Goal: Feedback & Contribution: Contribute content

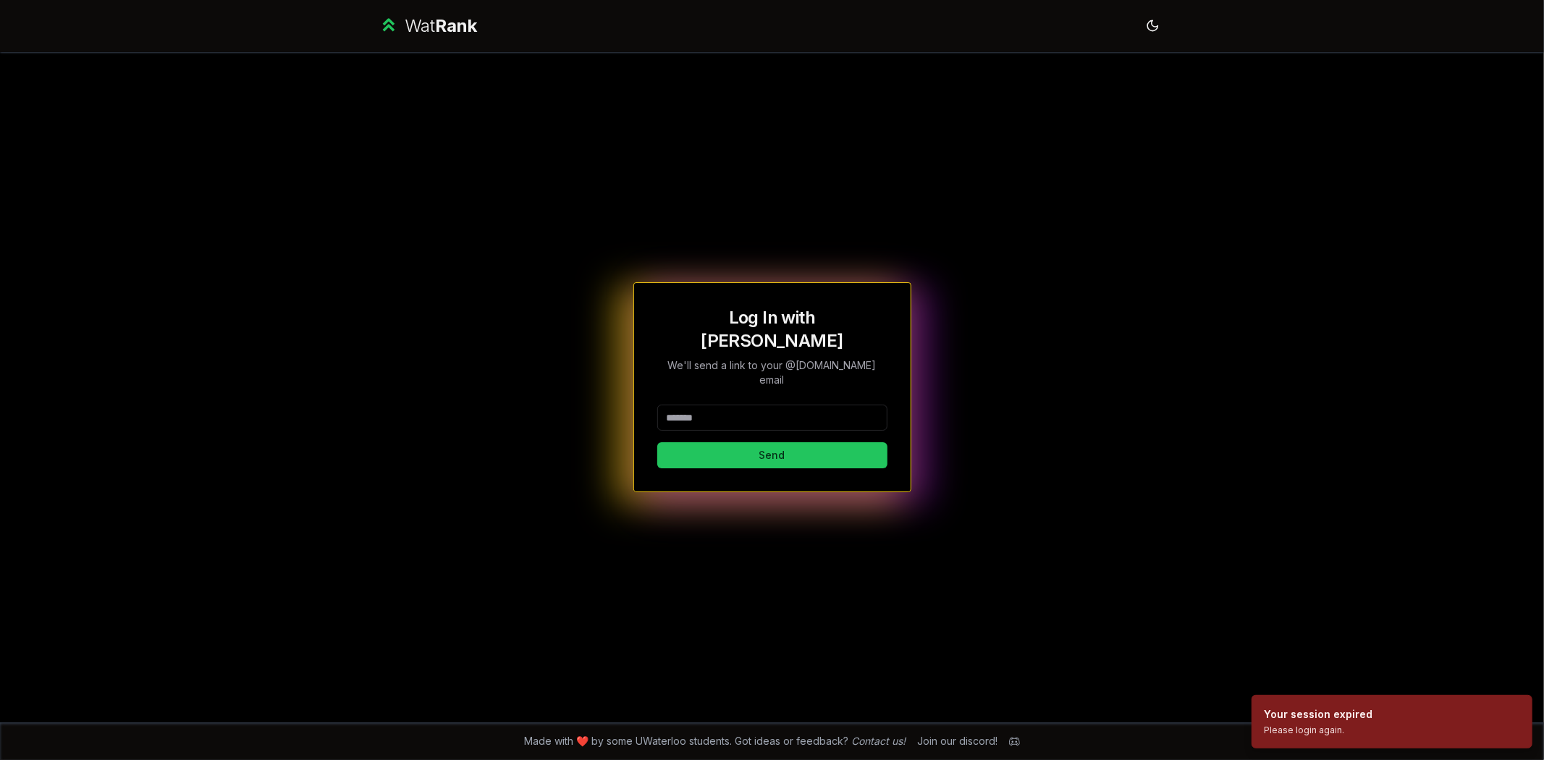
drag, startPoint x: 710, startPoint y: 385, endPoint x: 735, endPoint y: 396, distance: 27.6
click at [709, 405] on input at bounding box center [772, 418] width 230 height 26
drag, startPoint x: 769, startPoint y: 401, endPoint x: 995, endPoint y: 402, distance: 226.5
click at [939, 398] on div "**********" at bounding box center [772, 387] width 834 height 670
type input "*****"
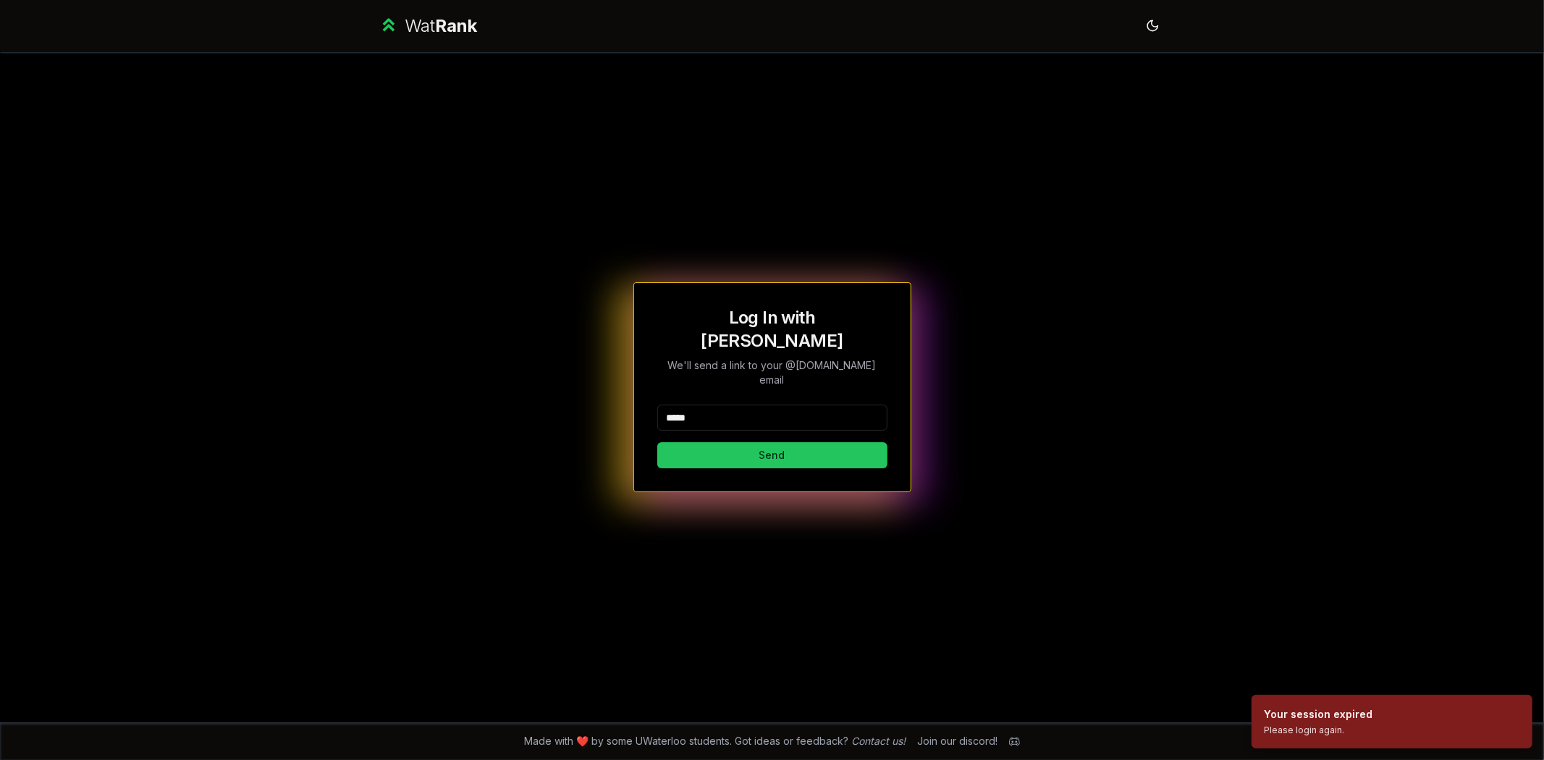
click at [657, 442] on button "Send" at bounding box center [772, 455] width 230 height 26
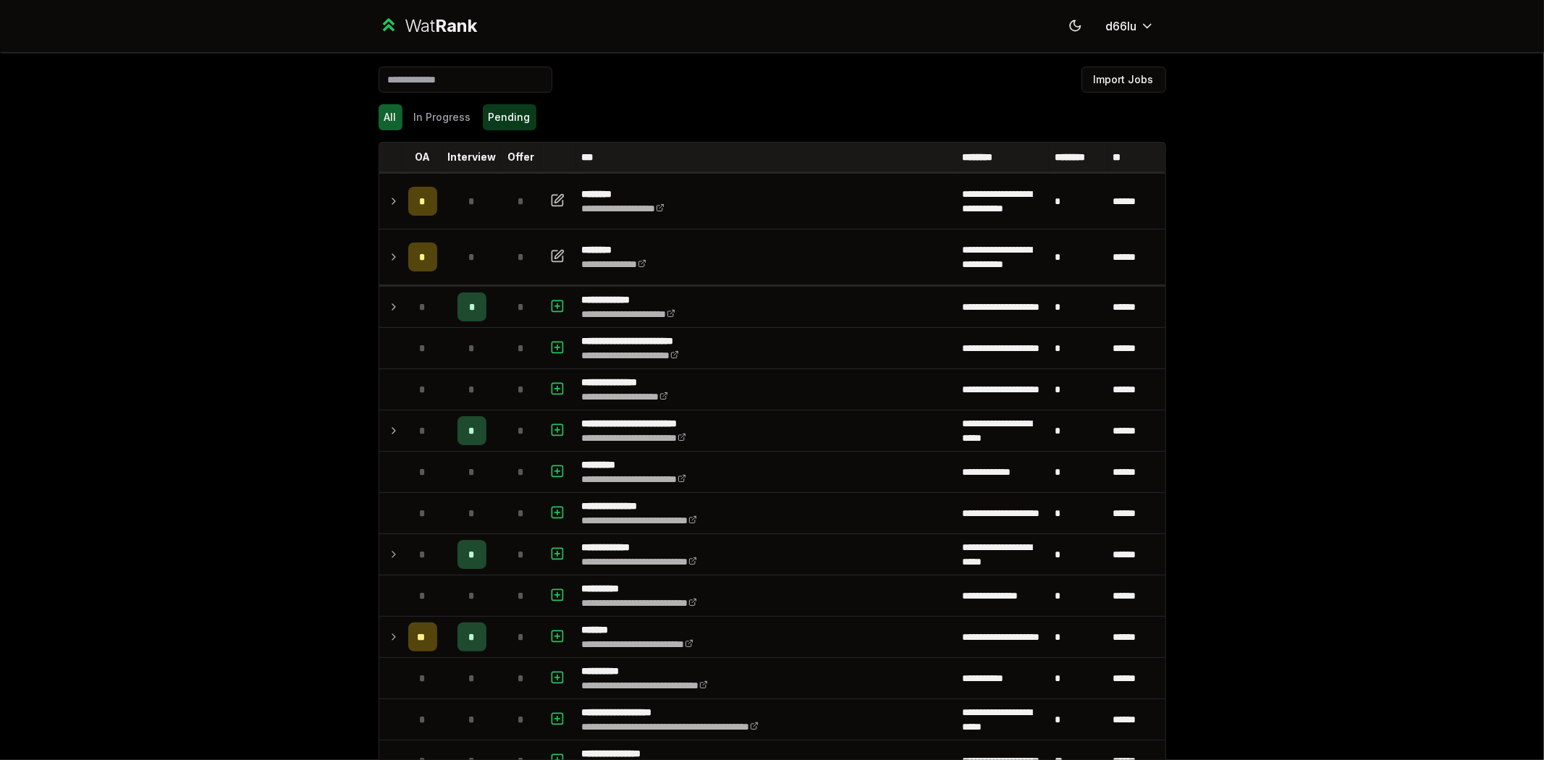
click at [509, 121] on button "Pending" at bounding box center [510, 117] width 54 height 26
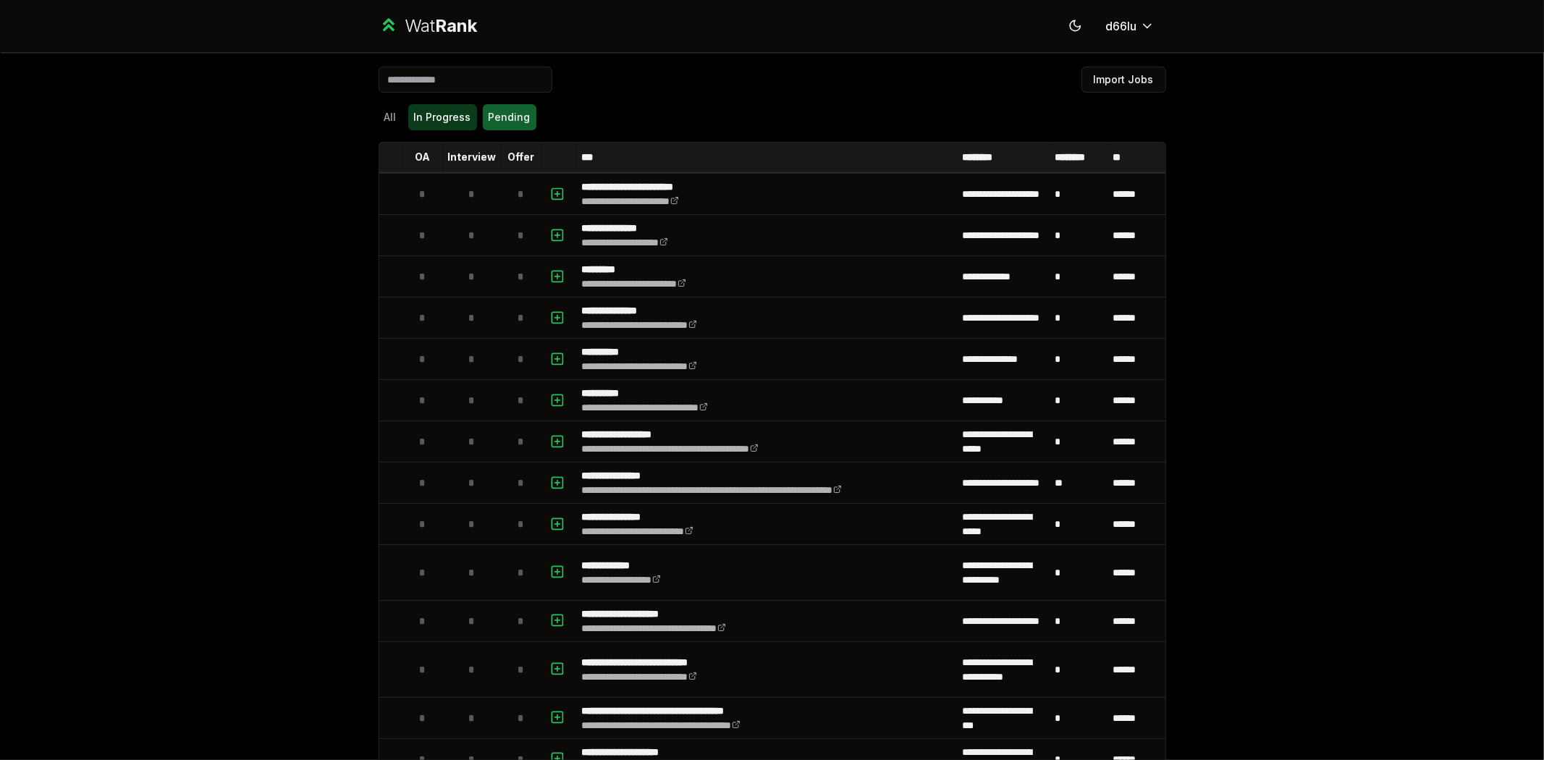
click at [457, 114] on button "In Progress" at bounding box center [442, 117] width 69 height 26
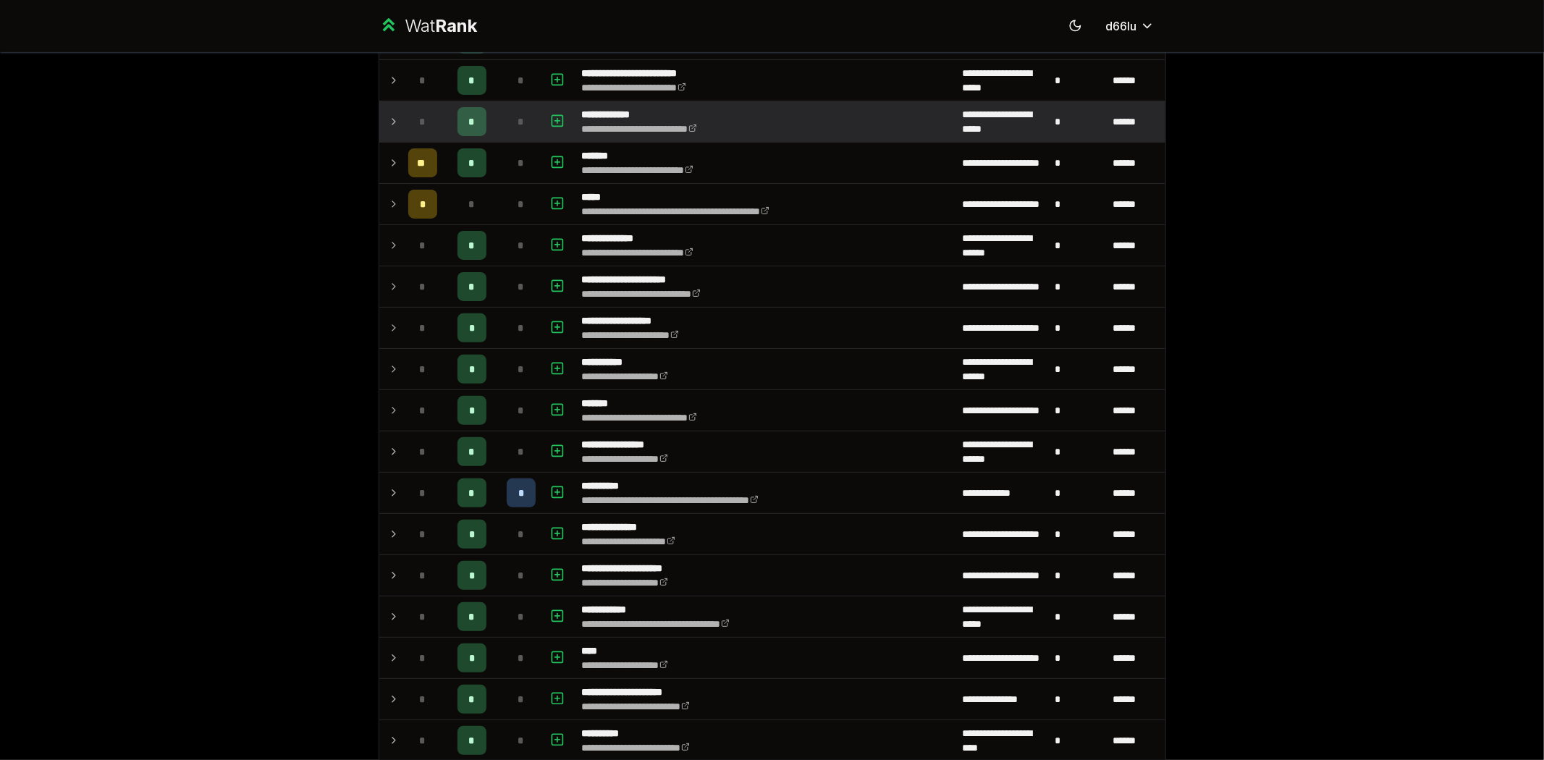
scroll to position [402, 0]
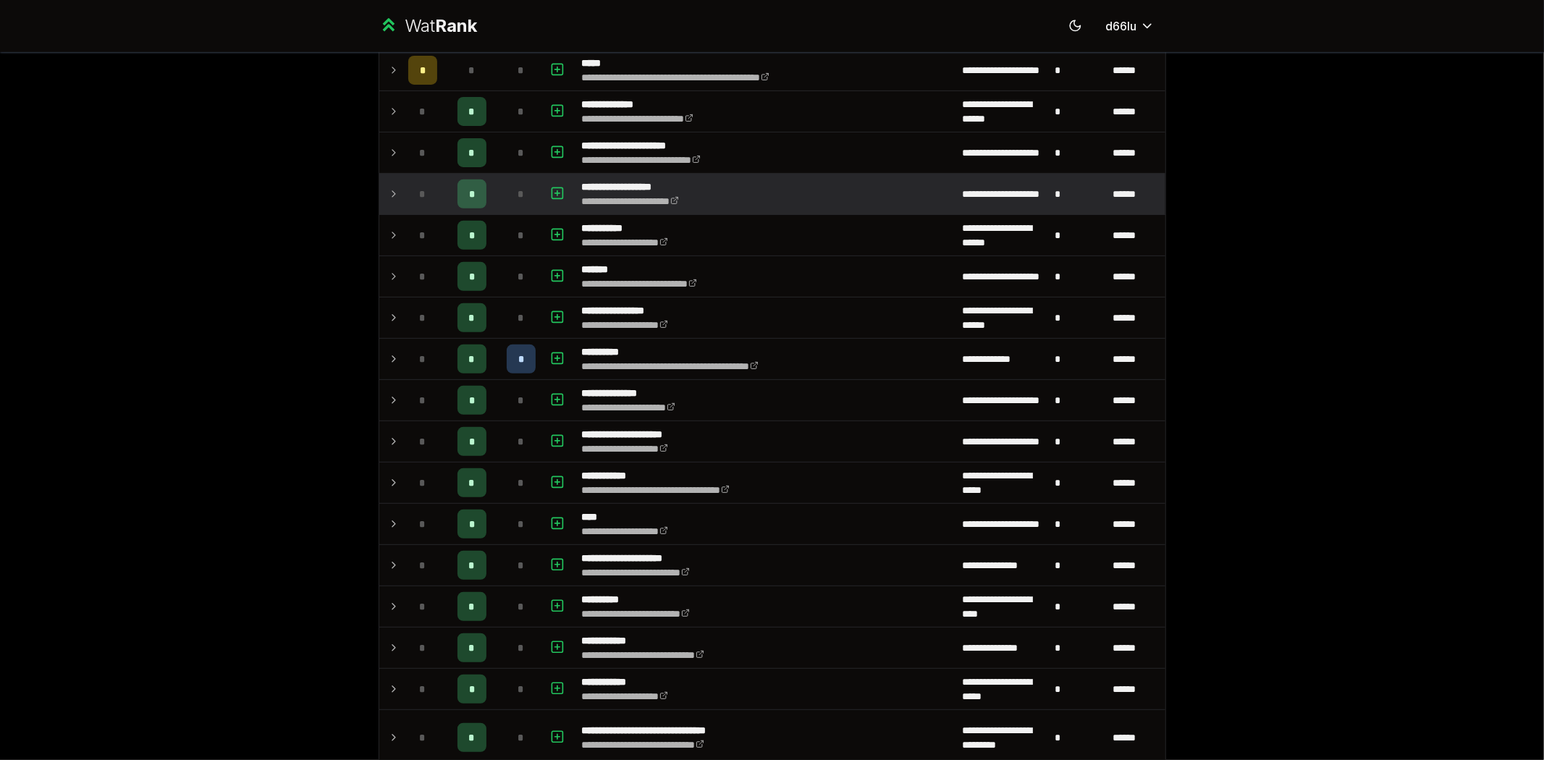
click at [507, 203] on div "*" at bounding box center [521, 193] width 29 height 29
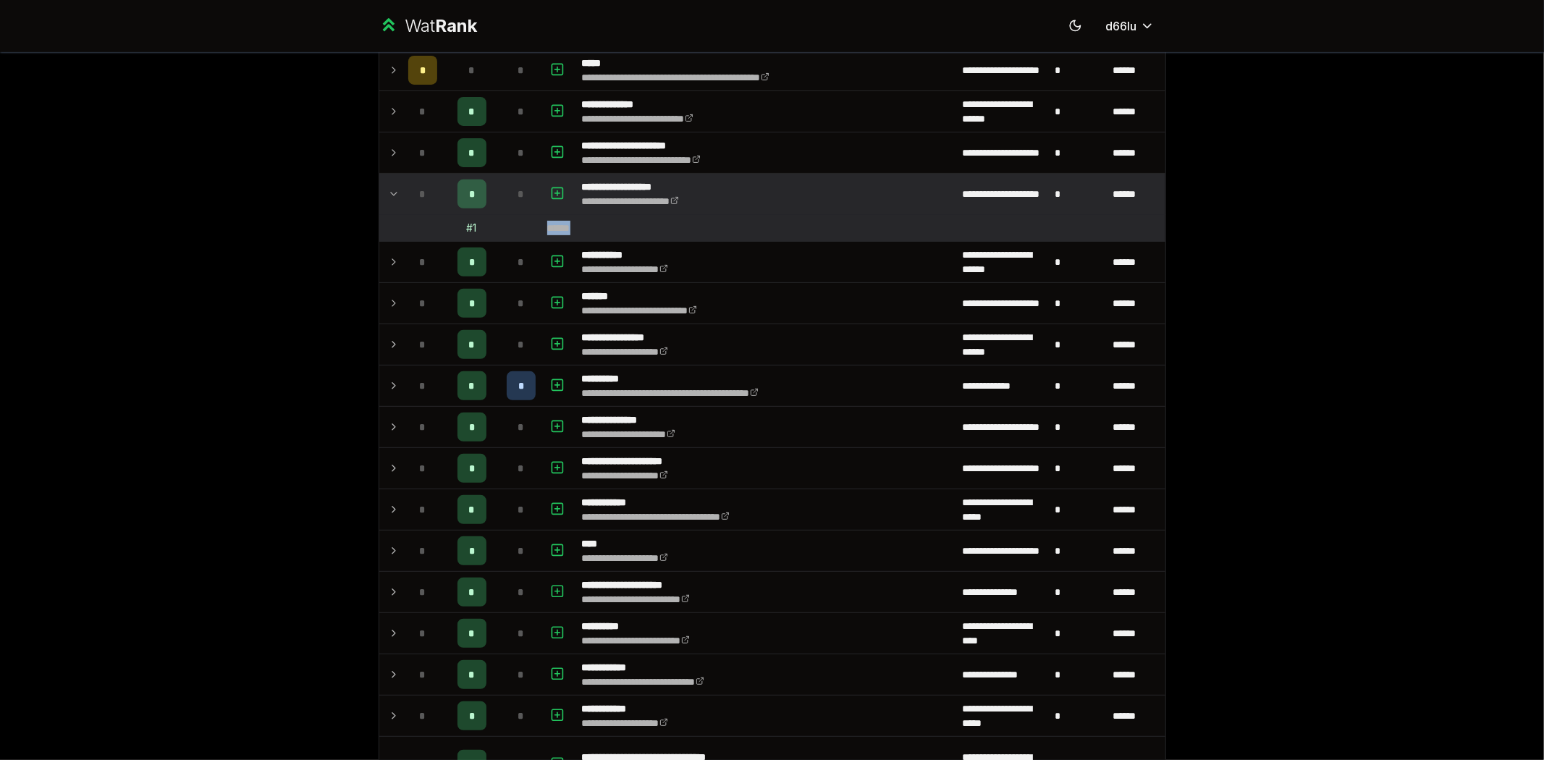
drag, startPoint x: 503, startPoint y: 234, endPoint x: 651, endPoint y: 232, distance: 148.4
click at [651, 232] on tr "# 1 ******" at bounding box center [772, 228] width 786 height 27
click at [651, 232] on td "******" at bounding box center [853, 228] width 624 height 26
click at [550, 194] on icon "button" at bounding box center [557, 193] width 14 height 17
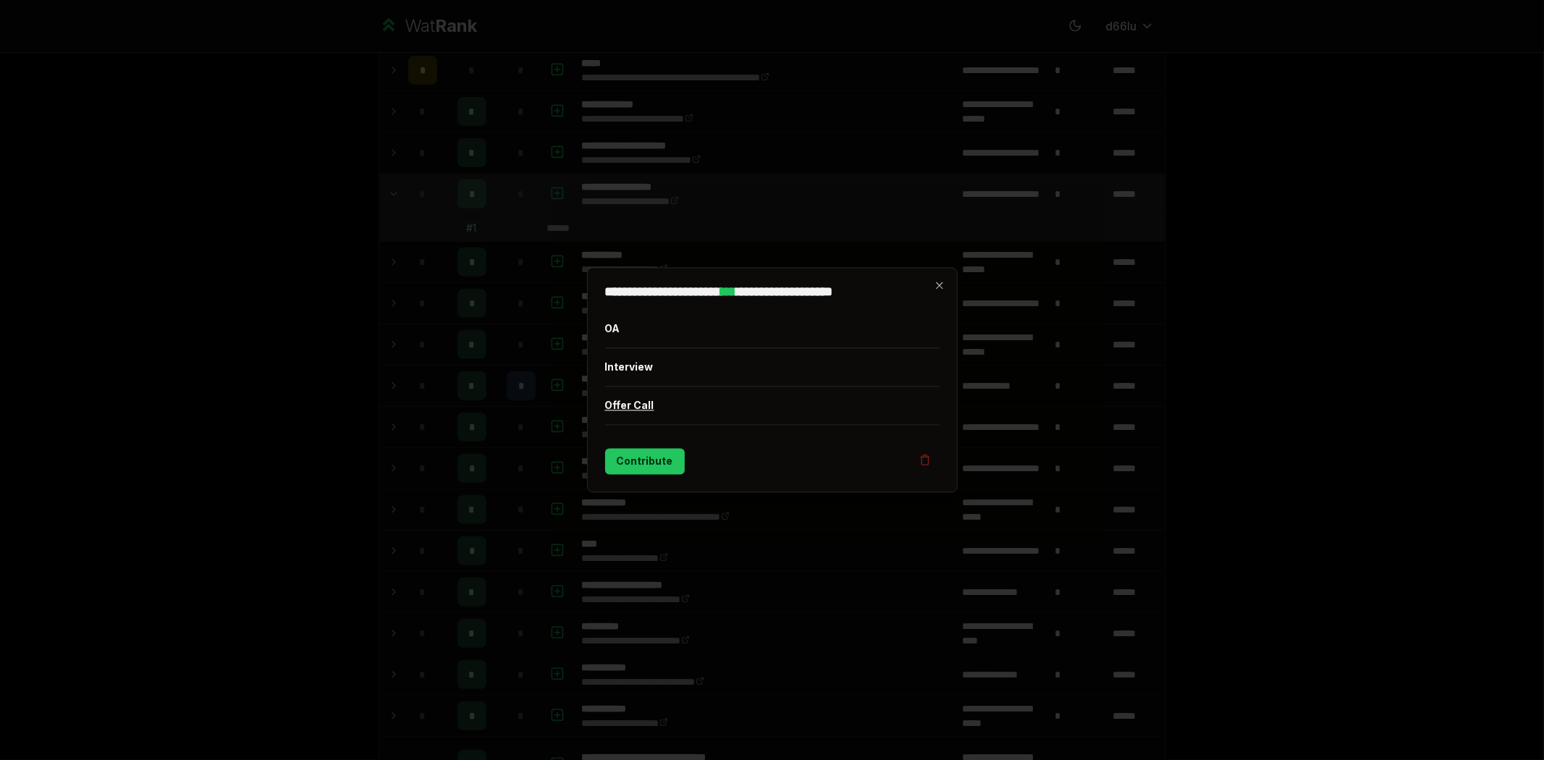
click at [646, 416] on button "Offer Call" at bounding box center [772, 406] width 334 height 38
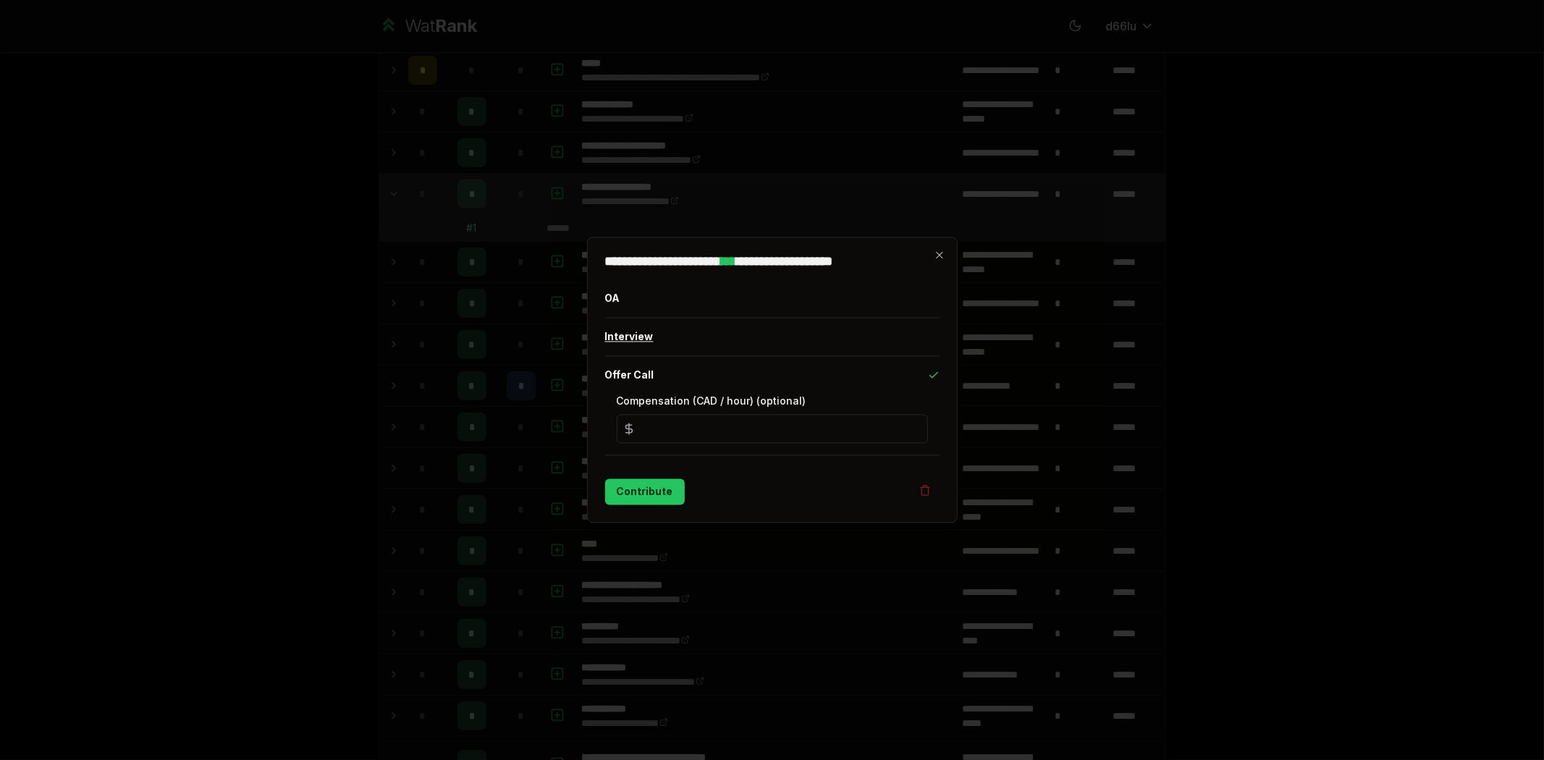
click at [716, 324] on button "Interview" at bounding box center [772, 337] width 334 height 38
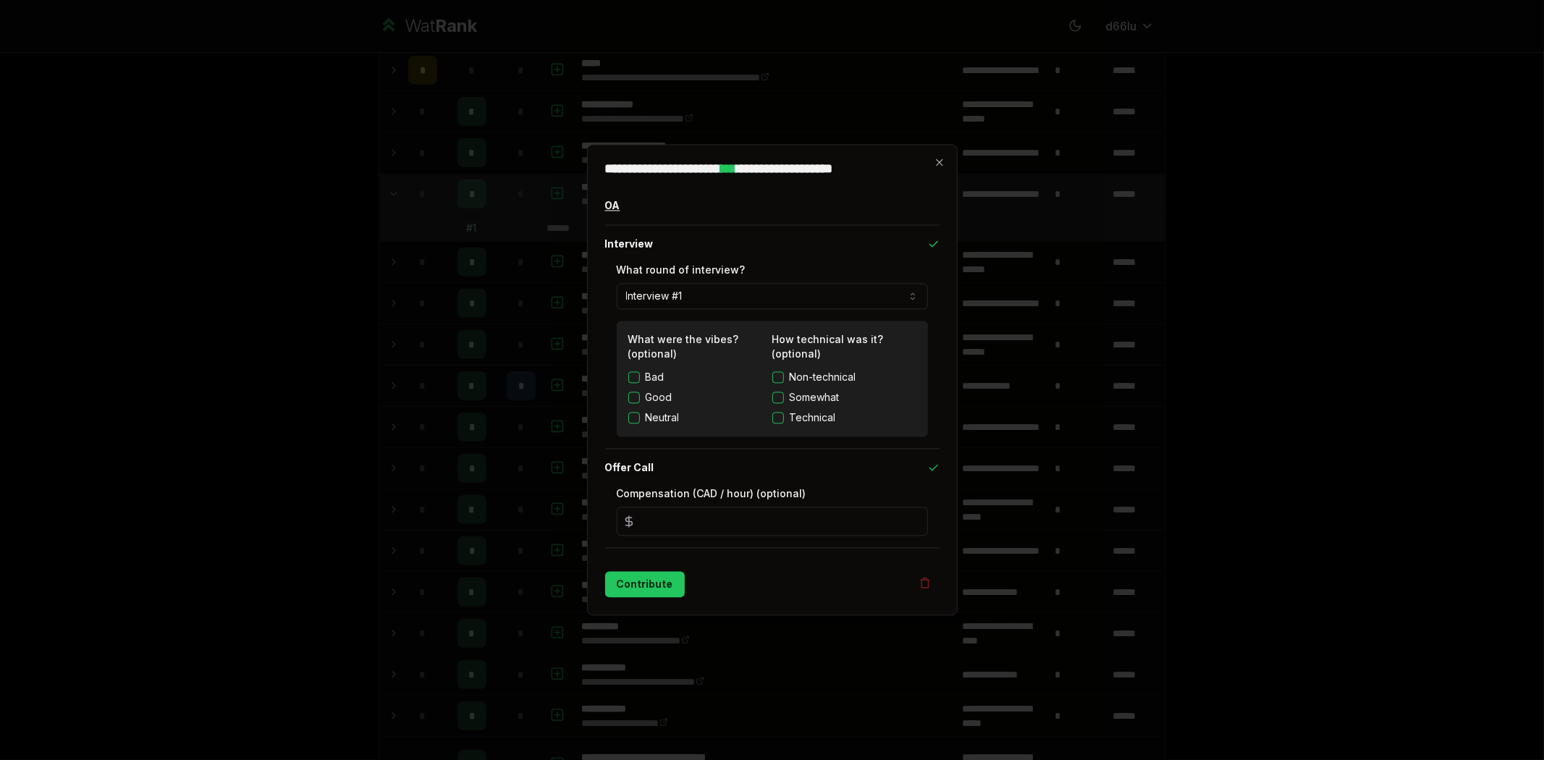
click at [714, 207] on button "OA" at bounding box center [772, 206] width 334 height 38
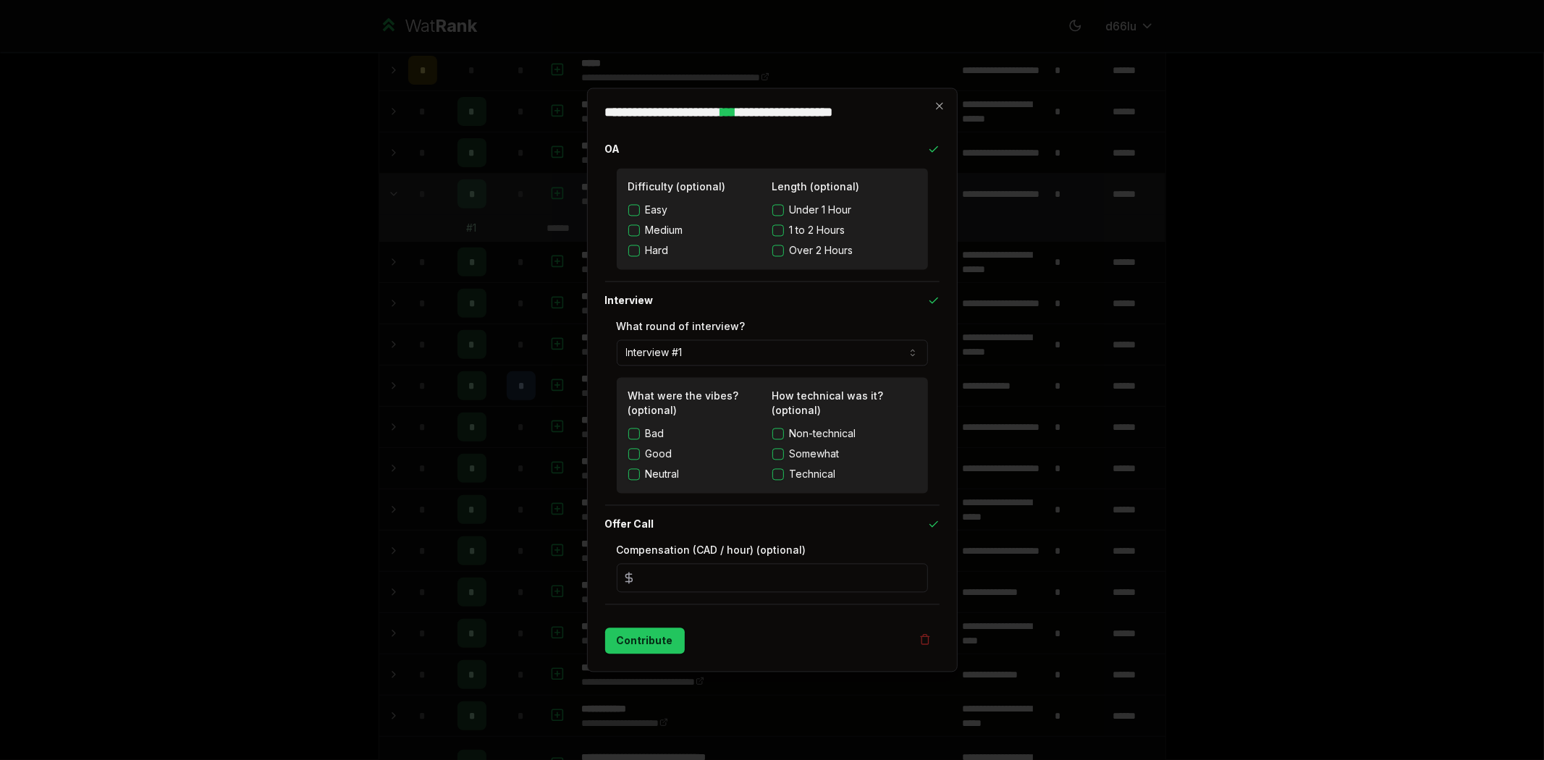
click at [930, 106] on h2 "**********" at bounding box center [772, 112] width 334 height 13
click at [941, 104] on icon "button" at bounding box center [940, 107] width 12 height 12
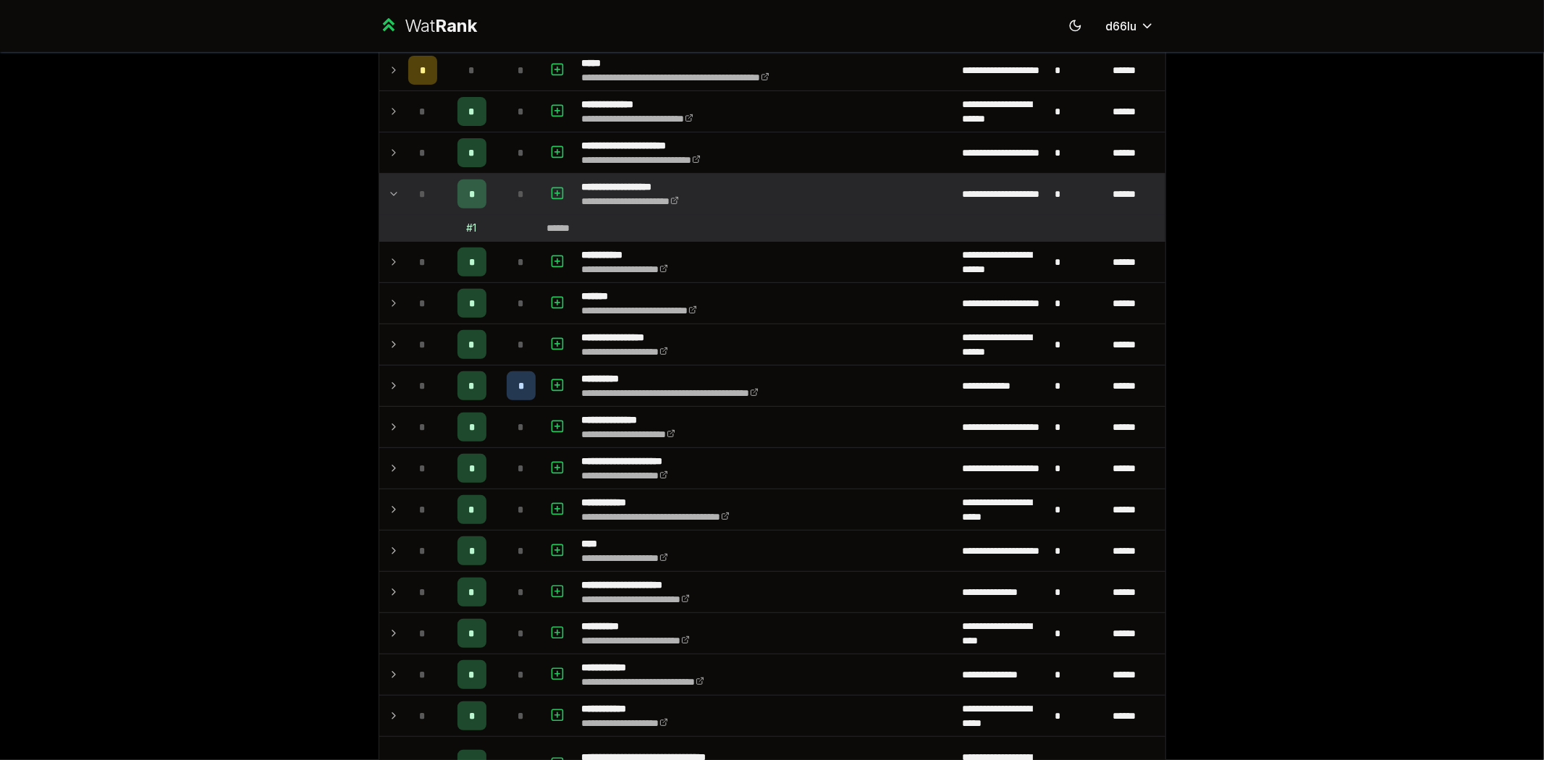
scroll to position [0, 0]
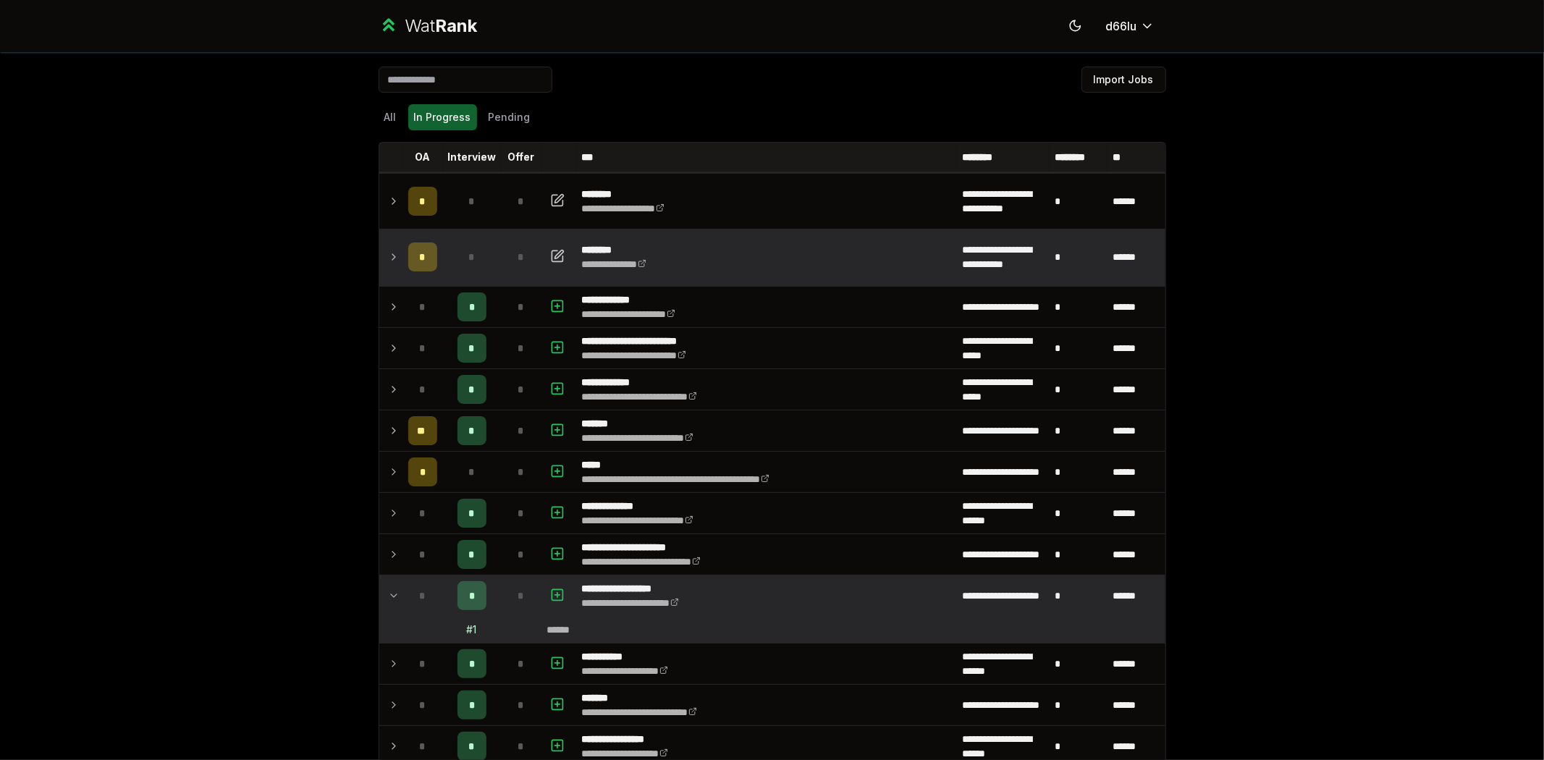
click at [473, 257] on div "*" at bounding box center [471, 256] width 29 height 29
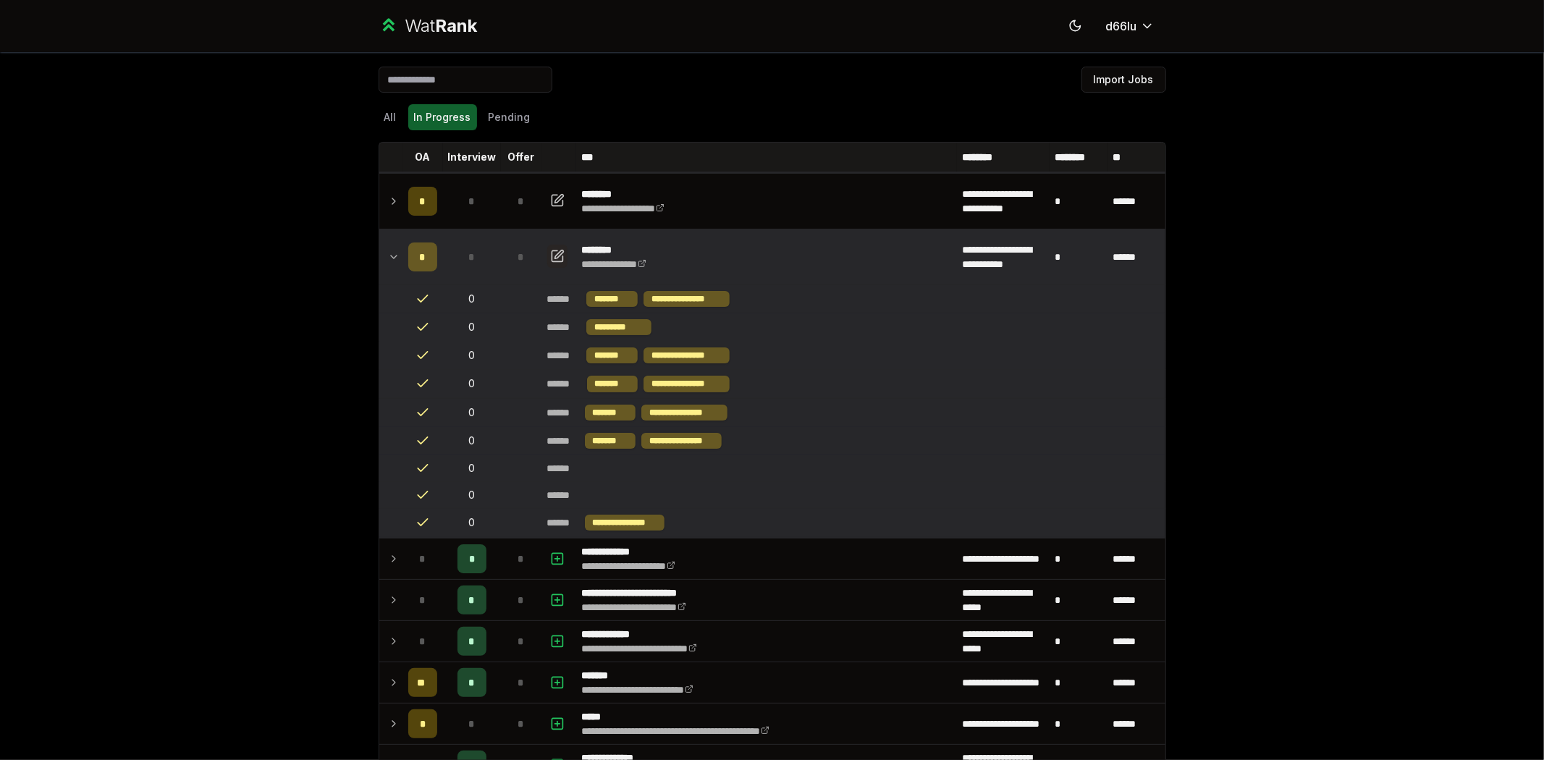
click at [551, 255] on icon "button" at bounding box center [557, 255] width 14 height 17
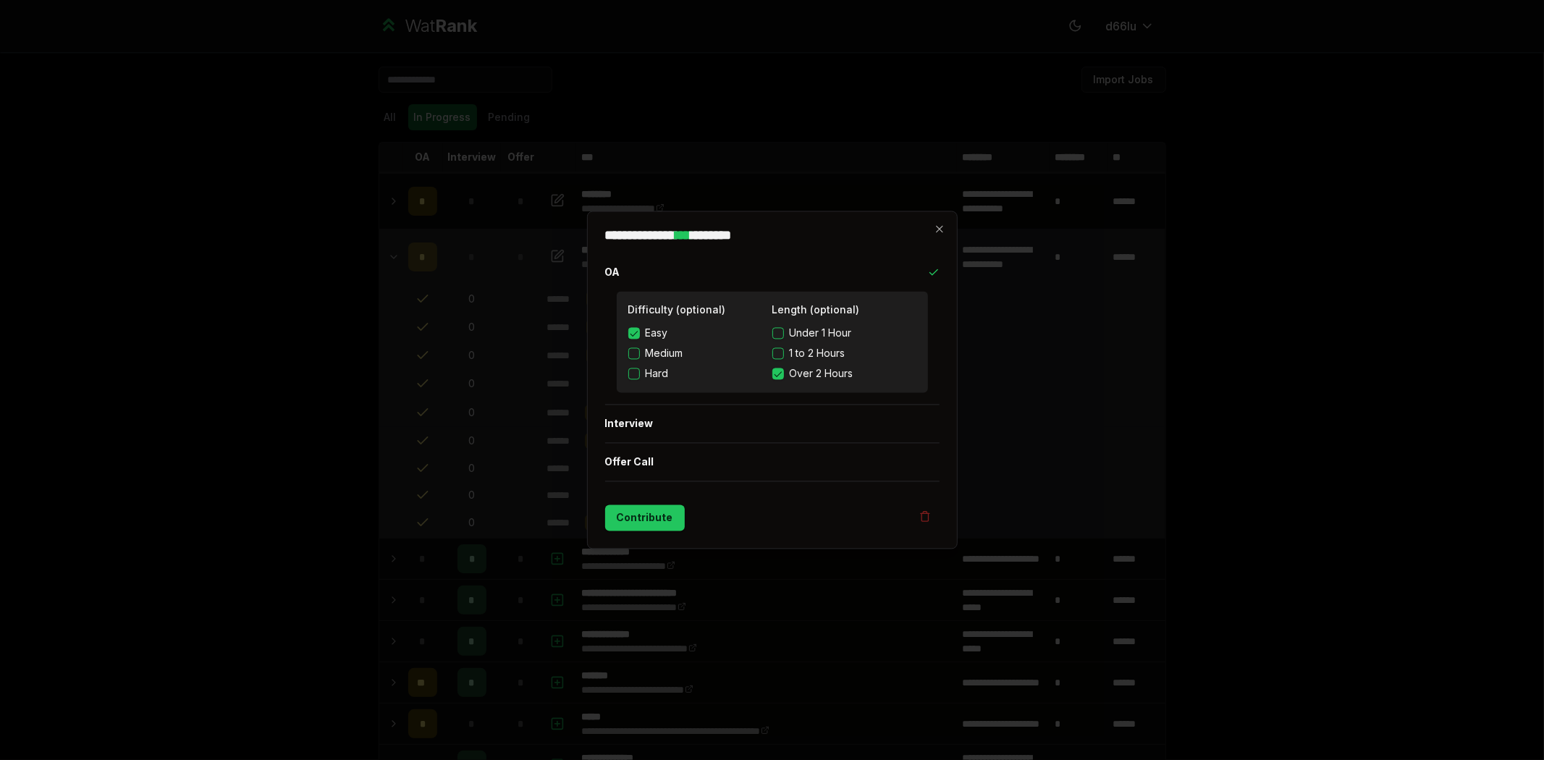
click at [656, 371] on span "Hard" at bounding box center [657, 374] width 23 height 14
click at [640, 371] on button "Hard" at bounding box center [634, 374] width 12 height 12
click at [651, 422] on button "Interview" at bounding box center [772, 424] width 334 height 38
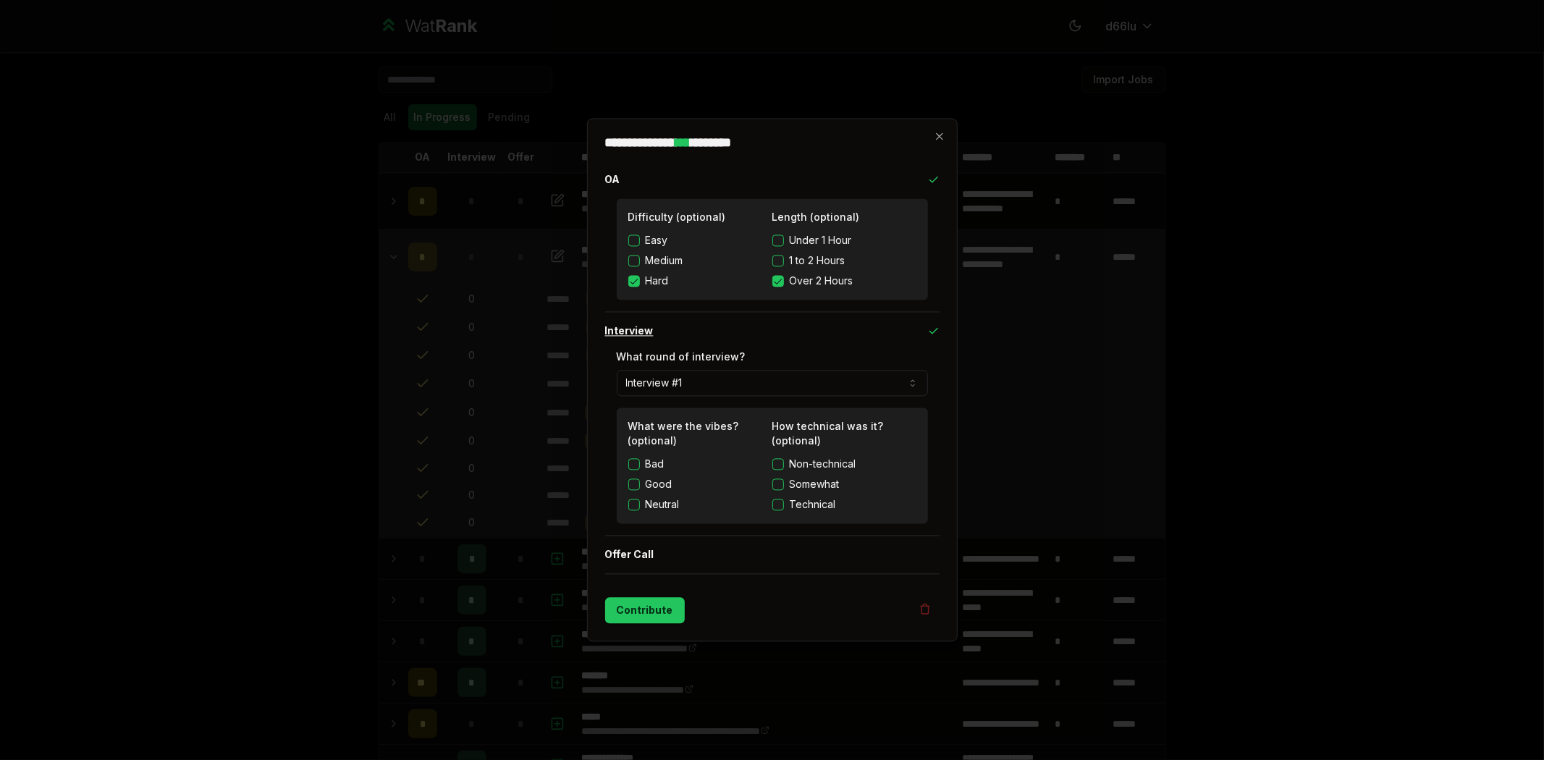
click at [929, 323] on button "Interview" at bounding box center [772, 332] width 334 height 38
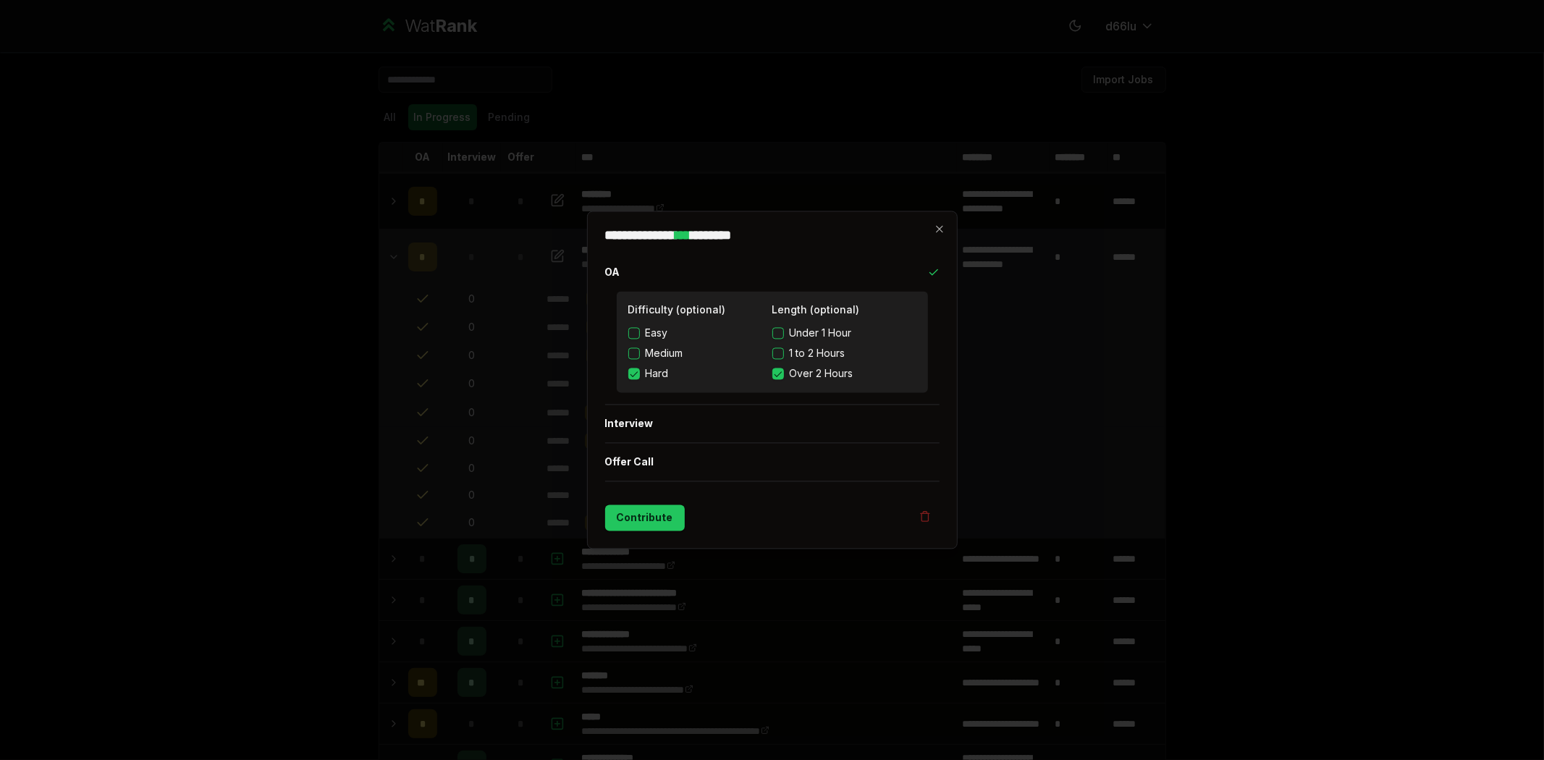
drag, startPoint x: 920, startPoint y: 519, endPoint x: 690, endPoint y: 510, distance: 230.3
click at [690, 510] on div "Contribute" at bounding box center [772, 518] width 334 height 26
click at [659, 521] on button "Contribute" at bounding box center [645, 518] width 80 height 26
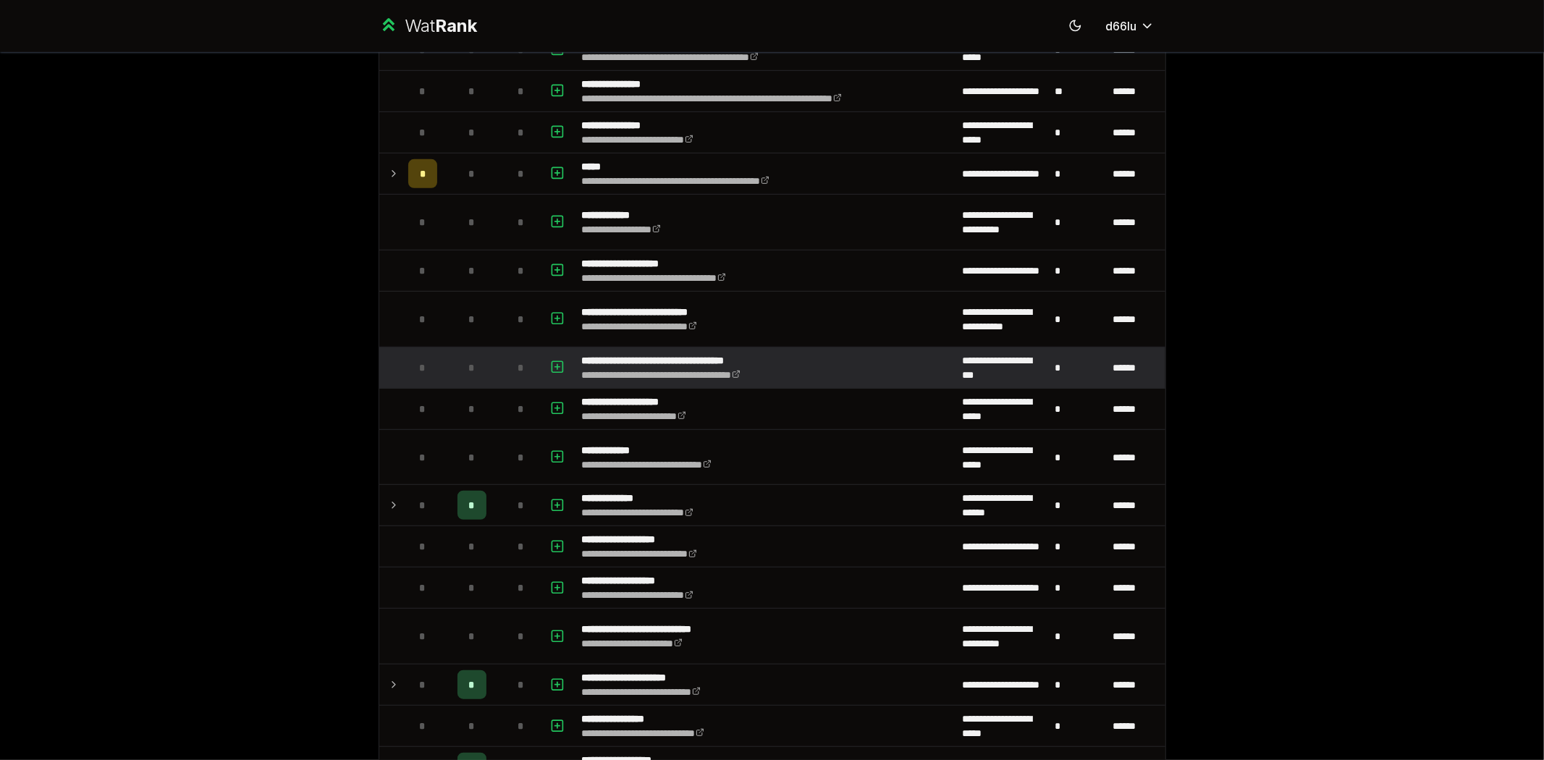
scroll to position [804, 0]
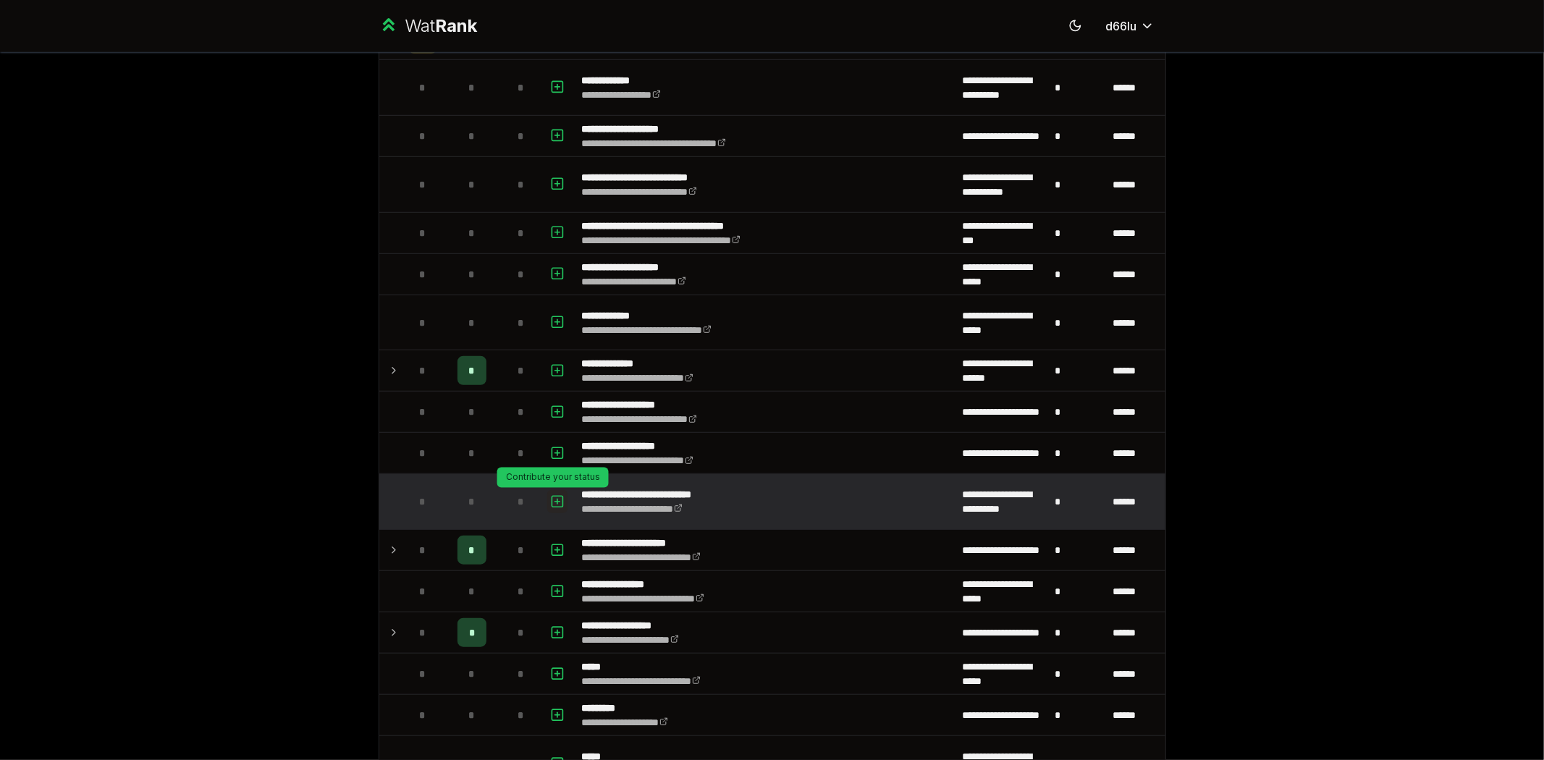
click at [555, 505] on icon "button" at bounding box center [557, 501] width 14 height 17
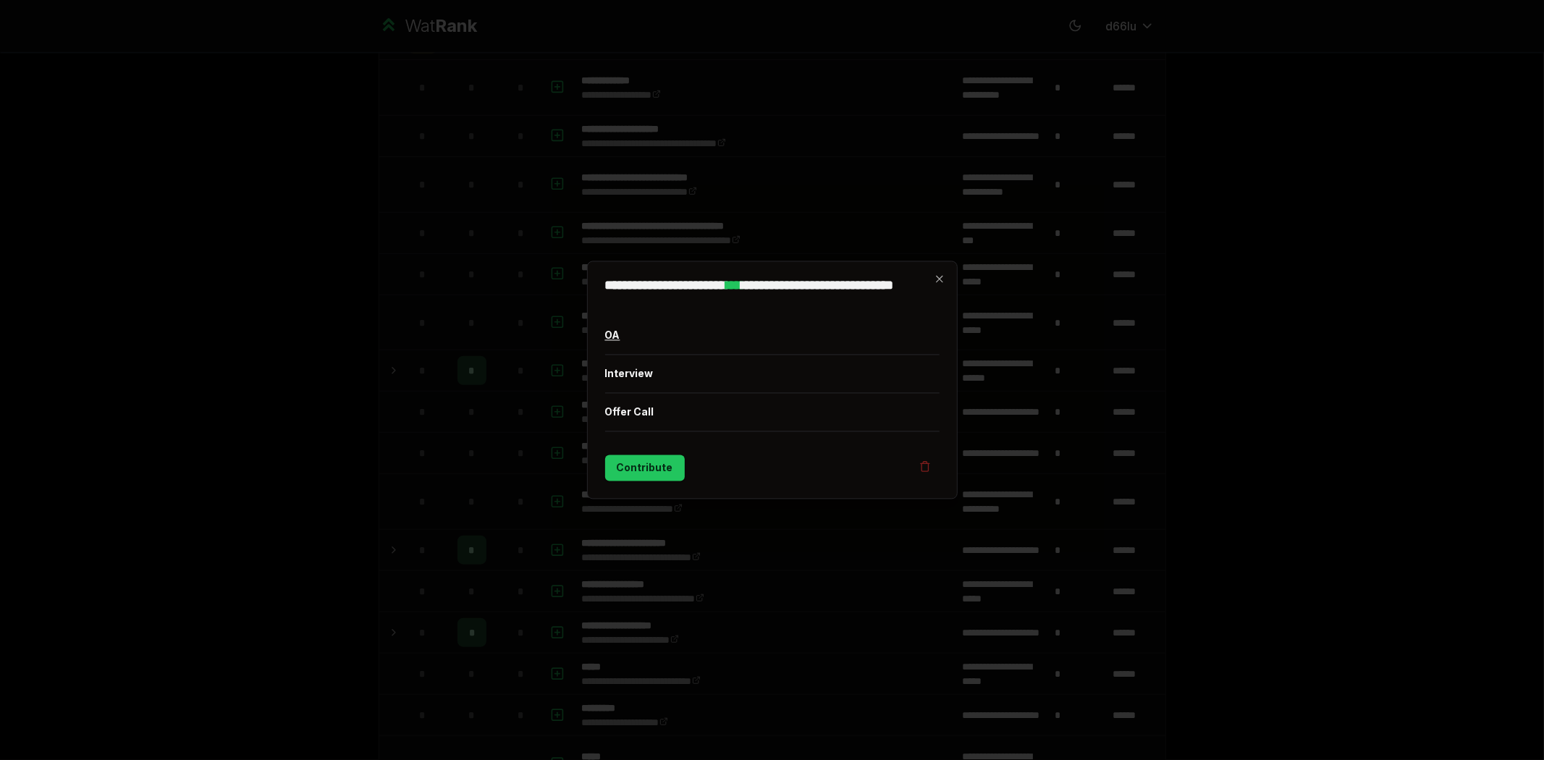
click at [650, 338] on button "OA" at bounding box center [772, 336] width 334 height 38
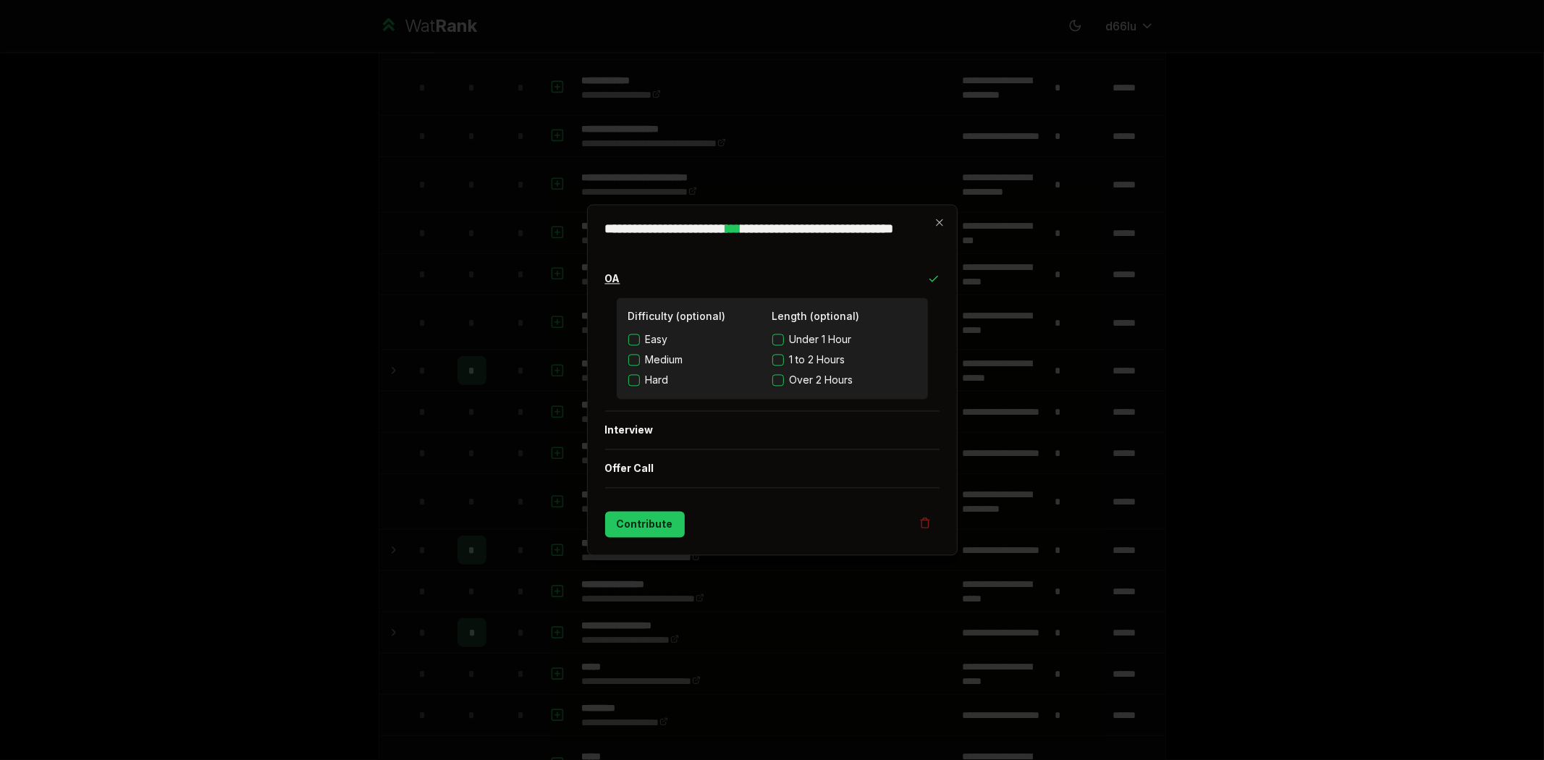
click at [685, 274] on button "OA" at bounding box center [772, 280] width 334 height 38
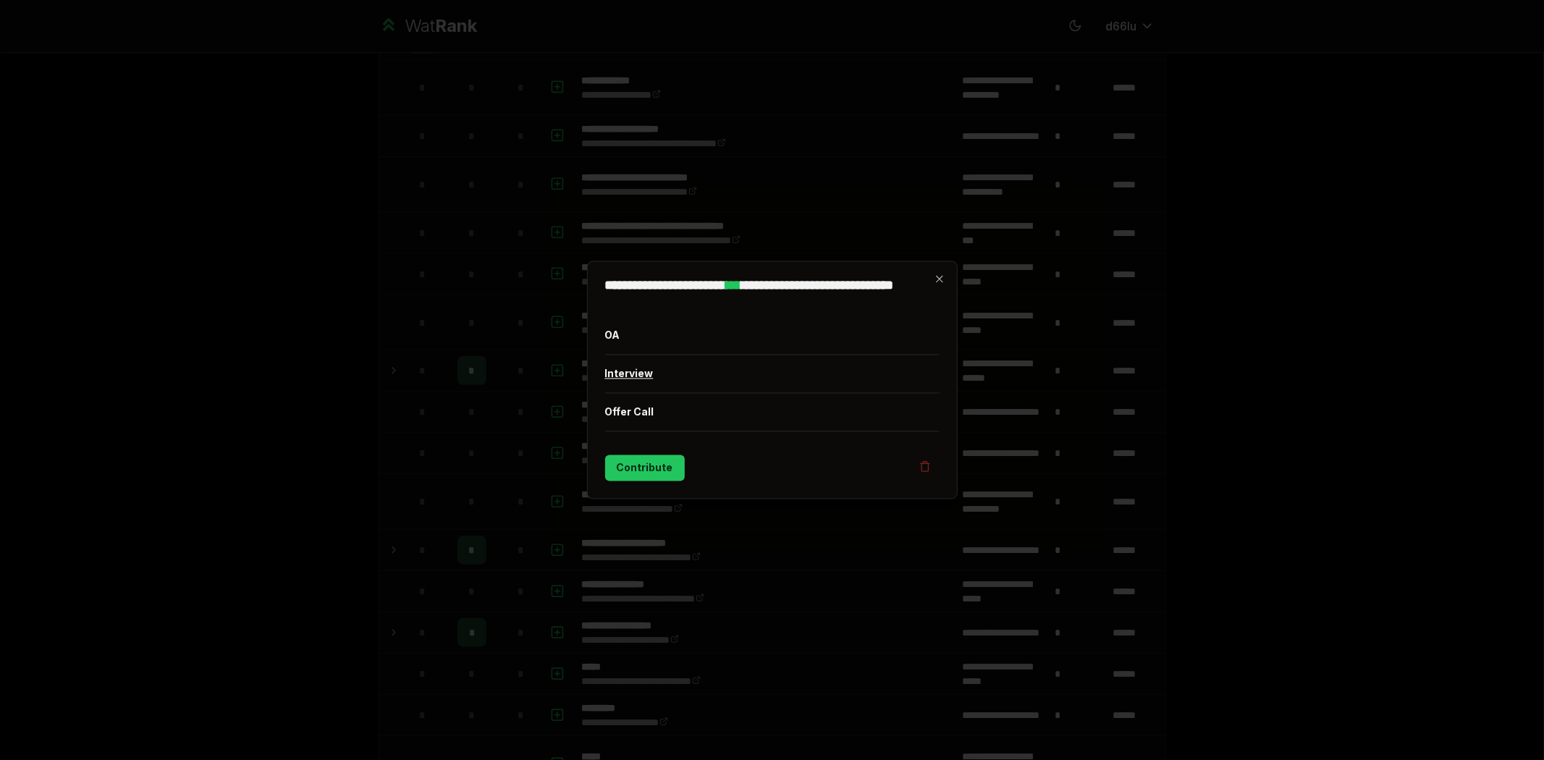
click at [642, 373] on button "Interview" at bounding box center [772, 374] width 334 height 38
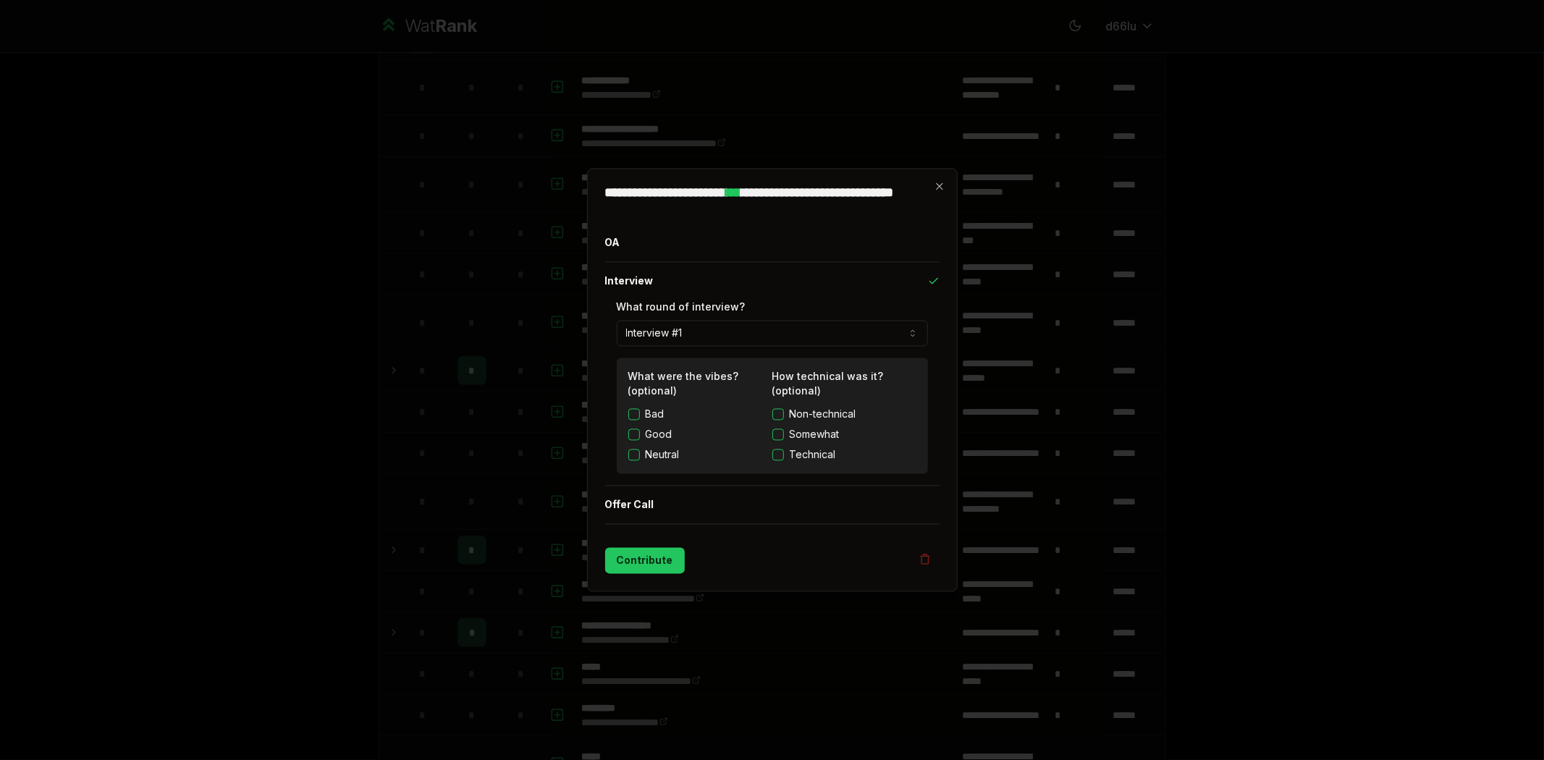
click at [649, 444] on div "Bad Good Neutral" at bounding box center [700, 434] width 144 height 55
click at [824, 433] on span "Somewhat" at bounding box center [815, 435] width 50 height 14
click at [784, 433] on button "Somewhat" at bounding box center [778, 435] width 12 height 12
click at [653, 432] on label "Good" at bounding box center [659, 435] width 27 height 14
click at [640, 432] on button "Good" at bounding box center [634, 435] width 12 height 12
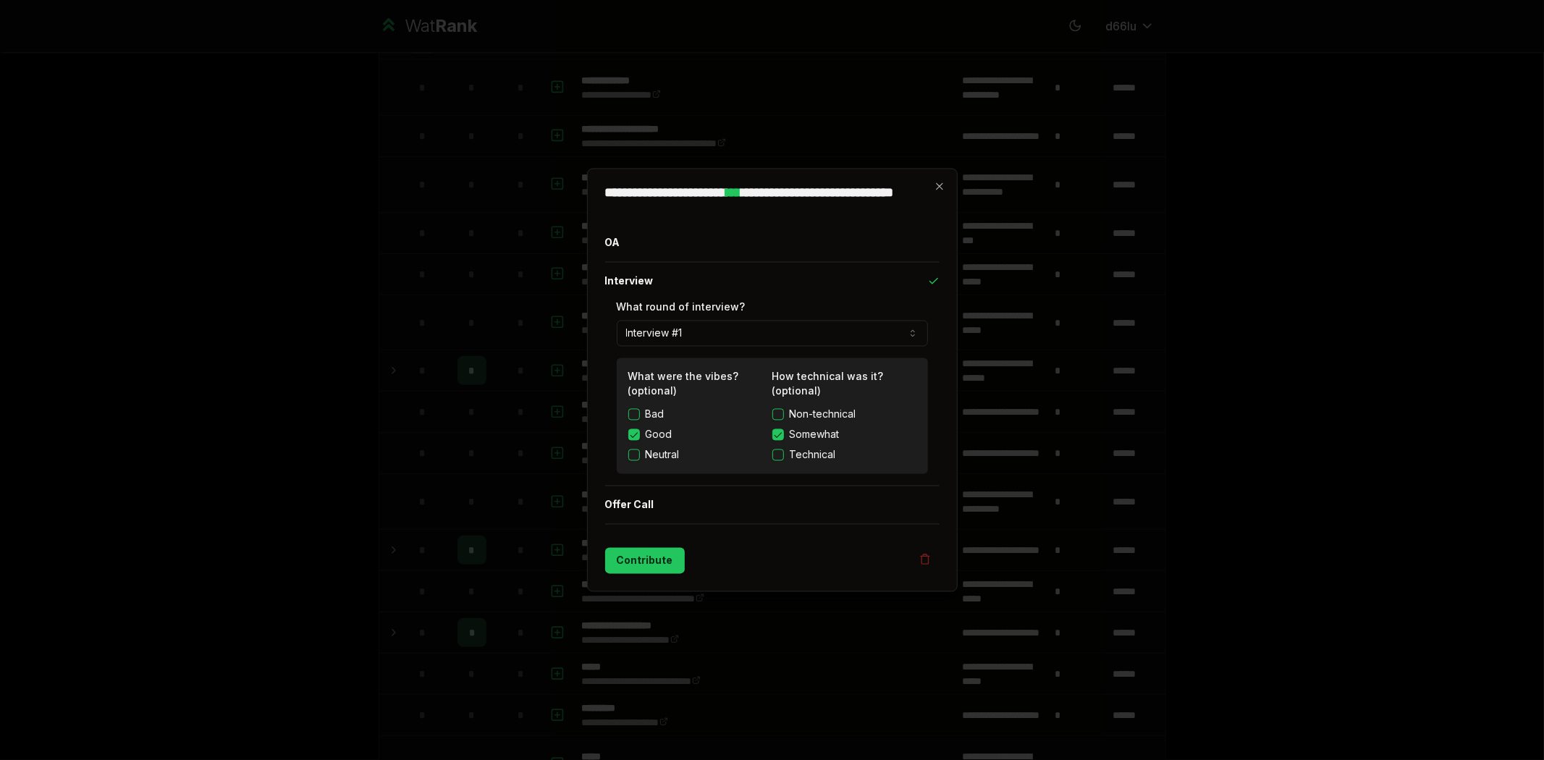
click at [698, 334] on button "Interview #1" at bounding box center [772, 334] width 311 height 26
click at [693, 323] on button "Interview #1" at bounding box center [772, 334] width 311 height 26
click at [655, 512] on button "Offer Call" at bounding box center [772, 505] width 334 height 38
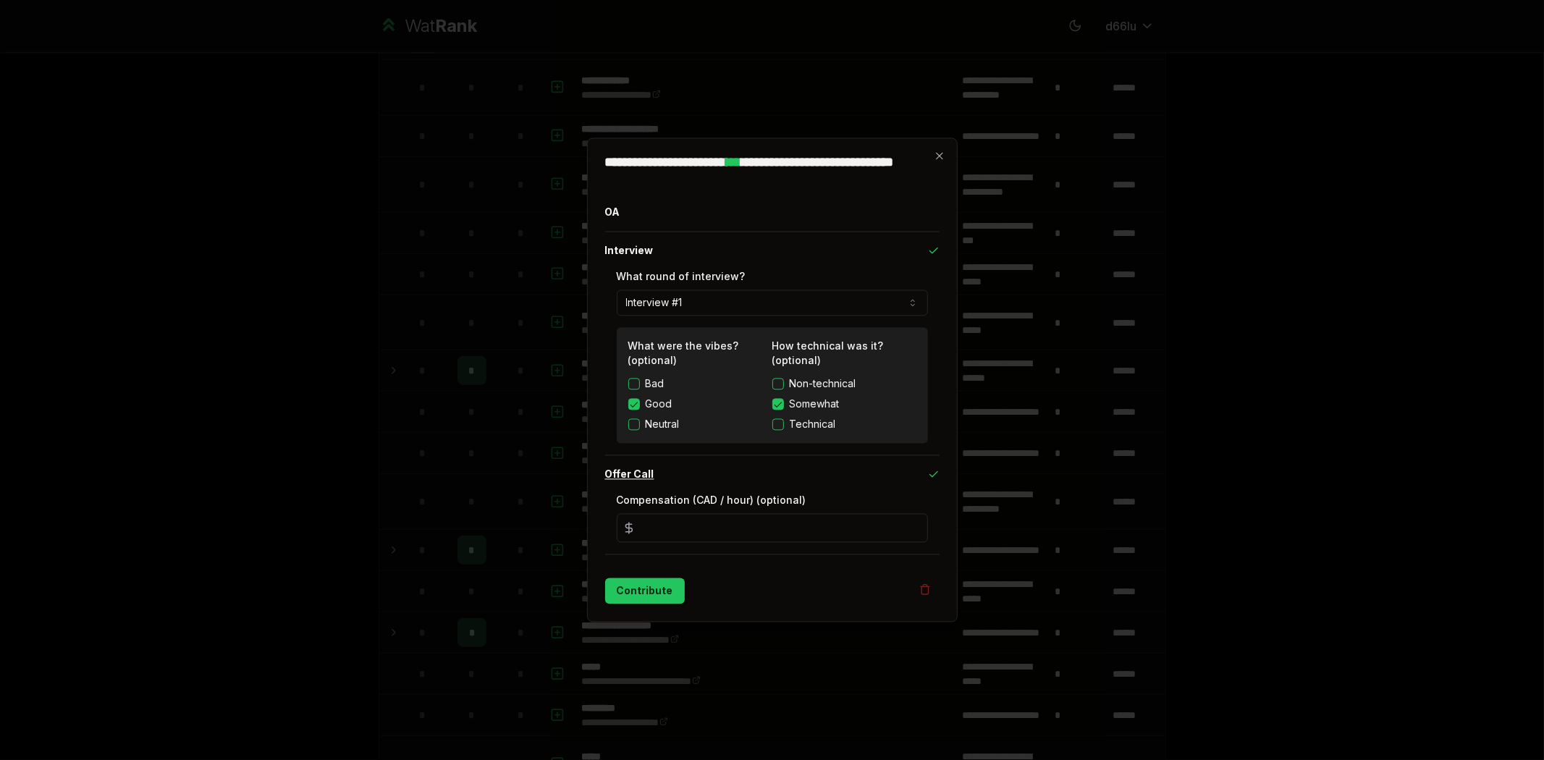
click at [663, 483] on button "Offer Call" at bounding box center [772, 475] width 334 height 38
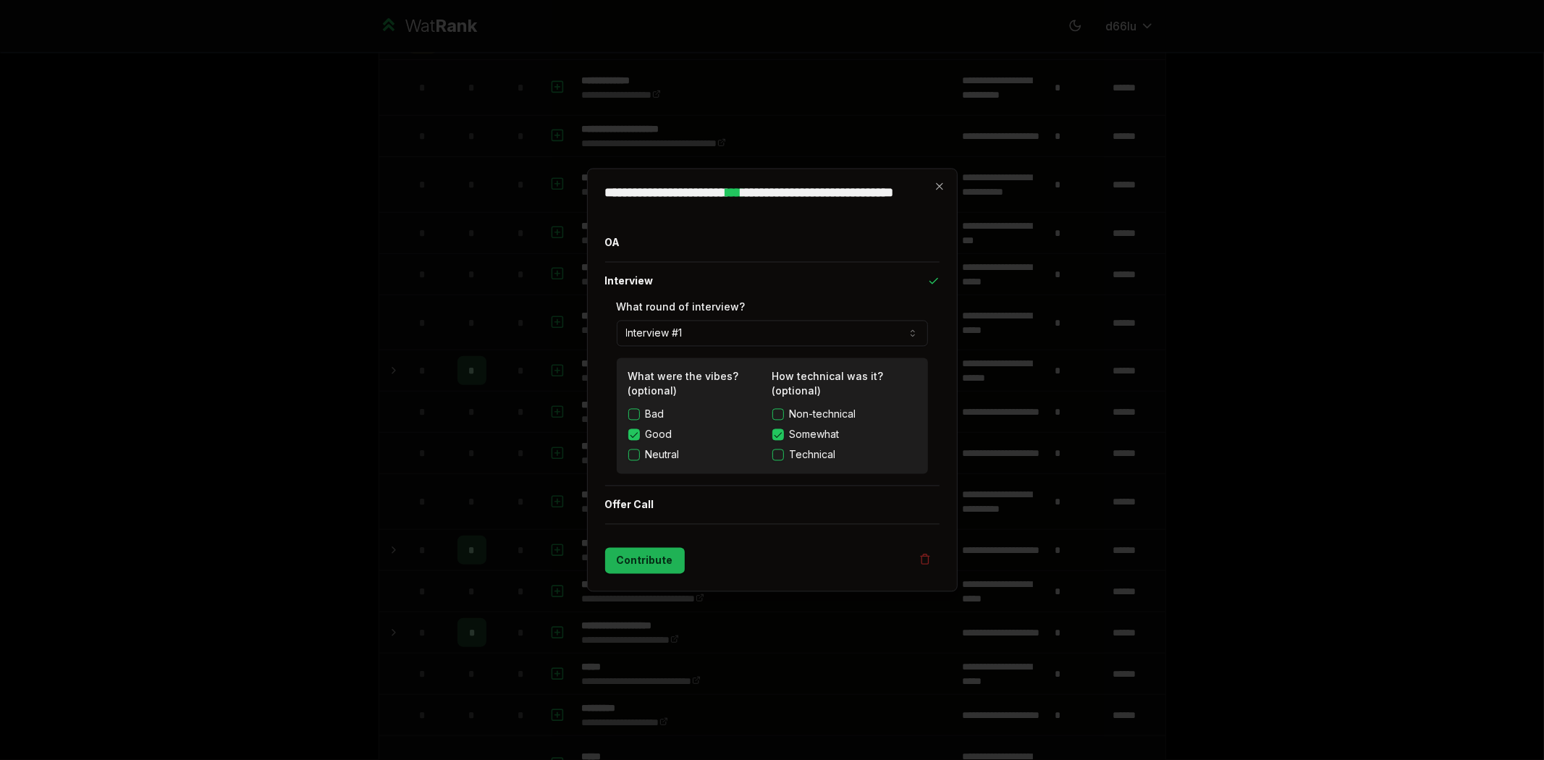
click at [655, 559] on button "Contribute" at bounding box center [645, 561] width 80 height 26
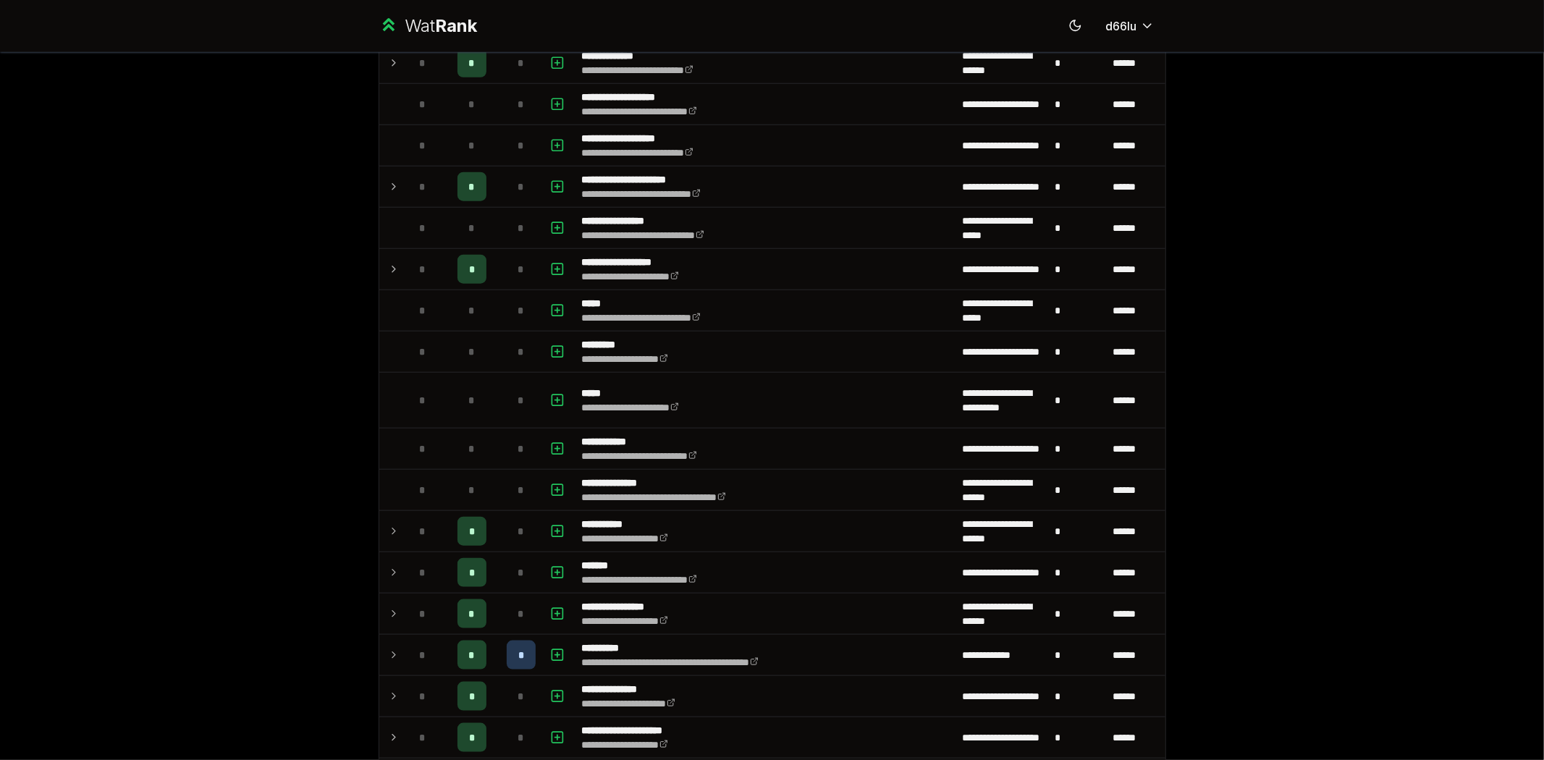
scroll to position [1206, 0]
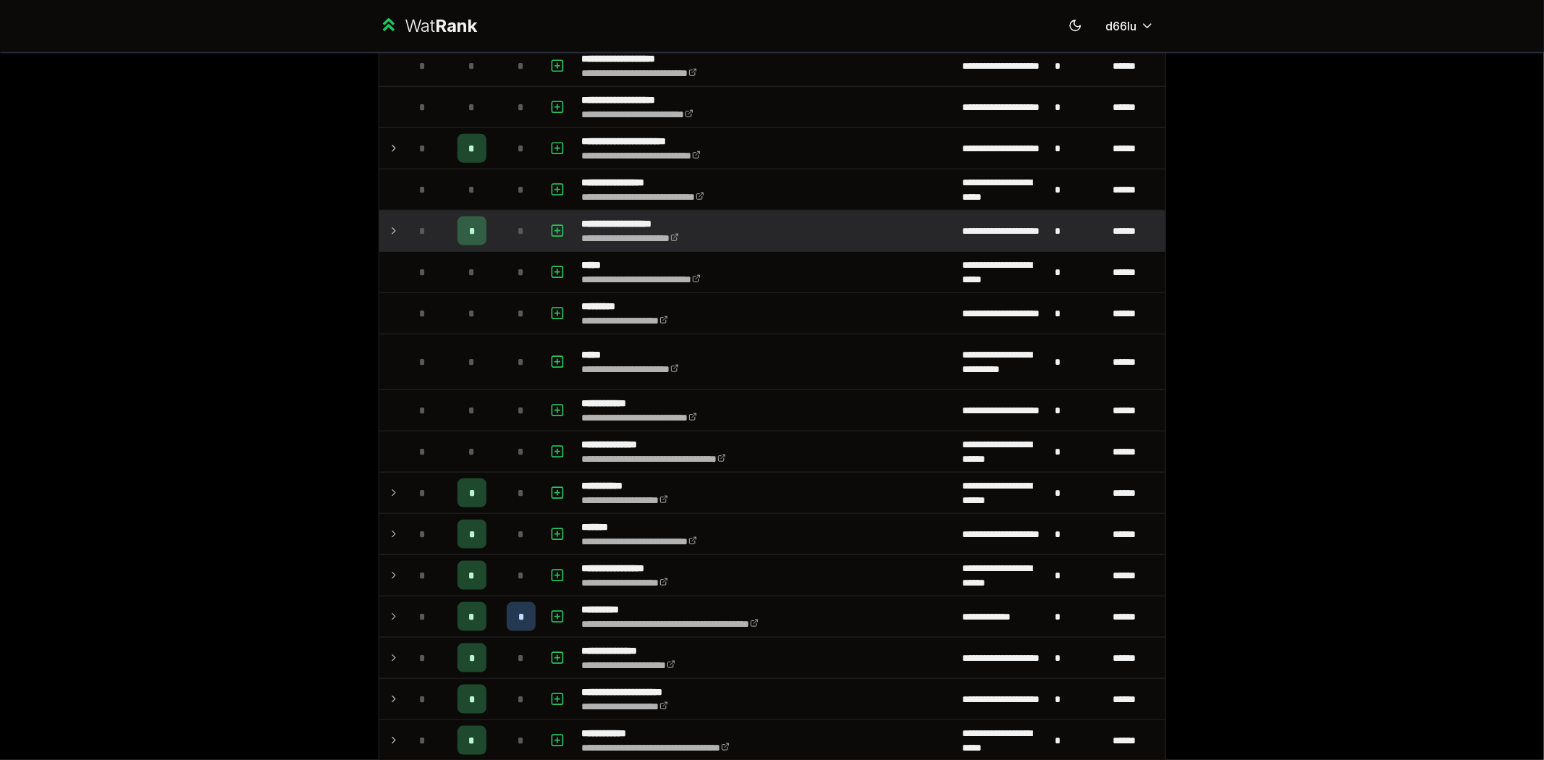
click at [733, 242] on td "**********" at bounding box center [766, 231] width 381 height 41
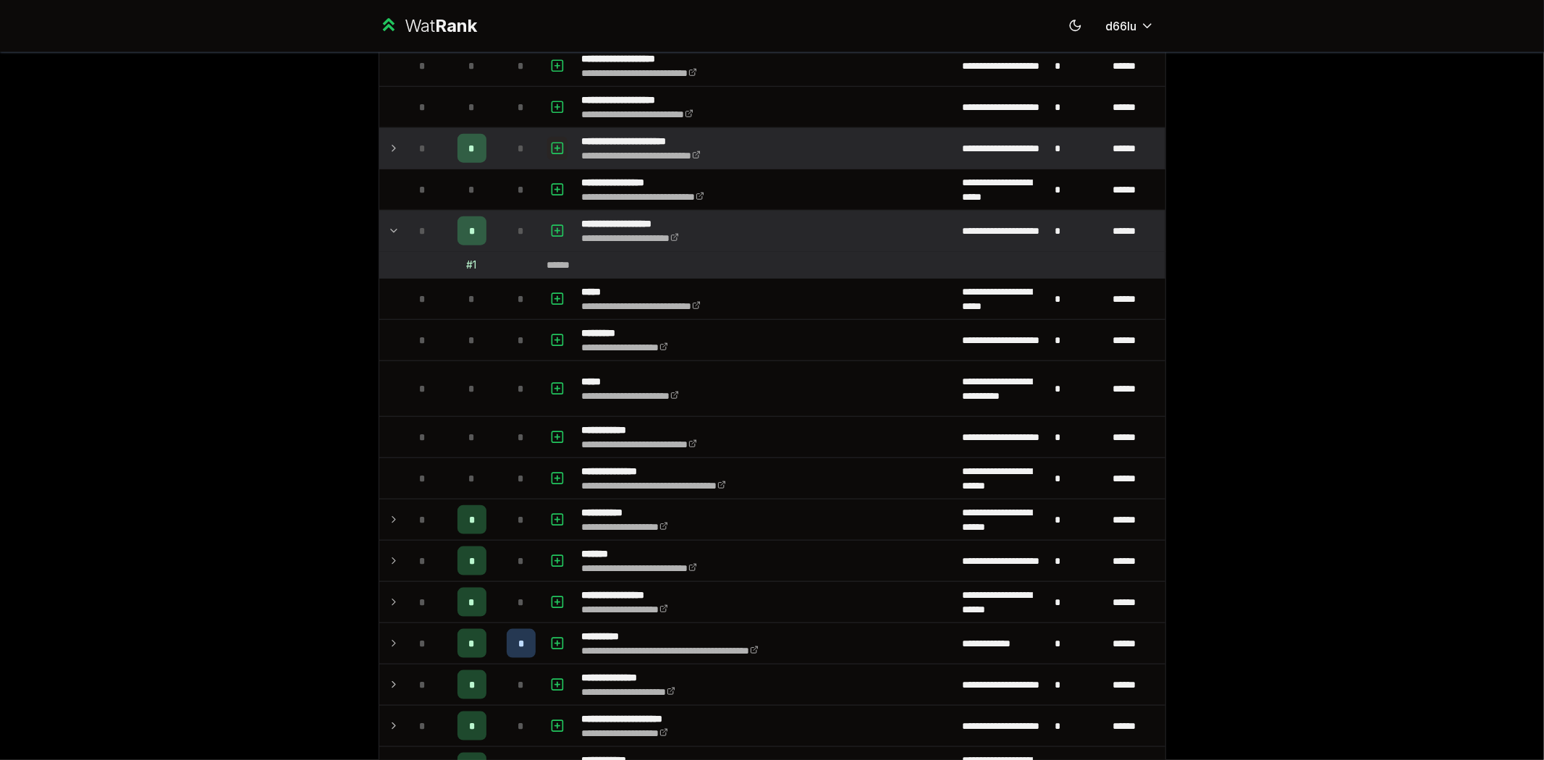
click at [551, 156] on icon "button" at bounding box center [557, 148] width 14 height 17
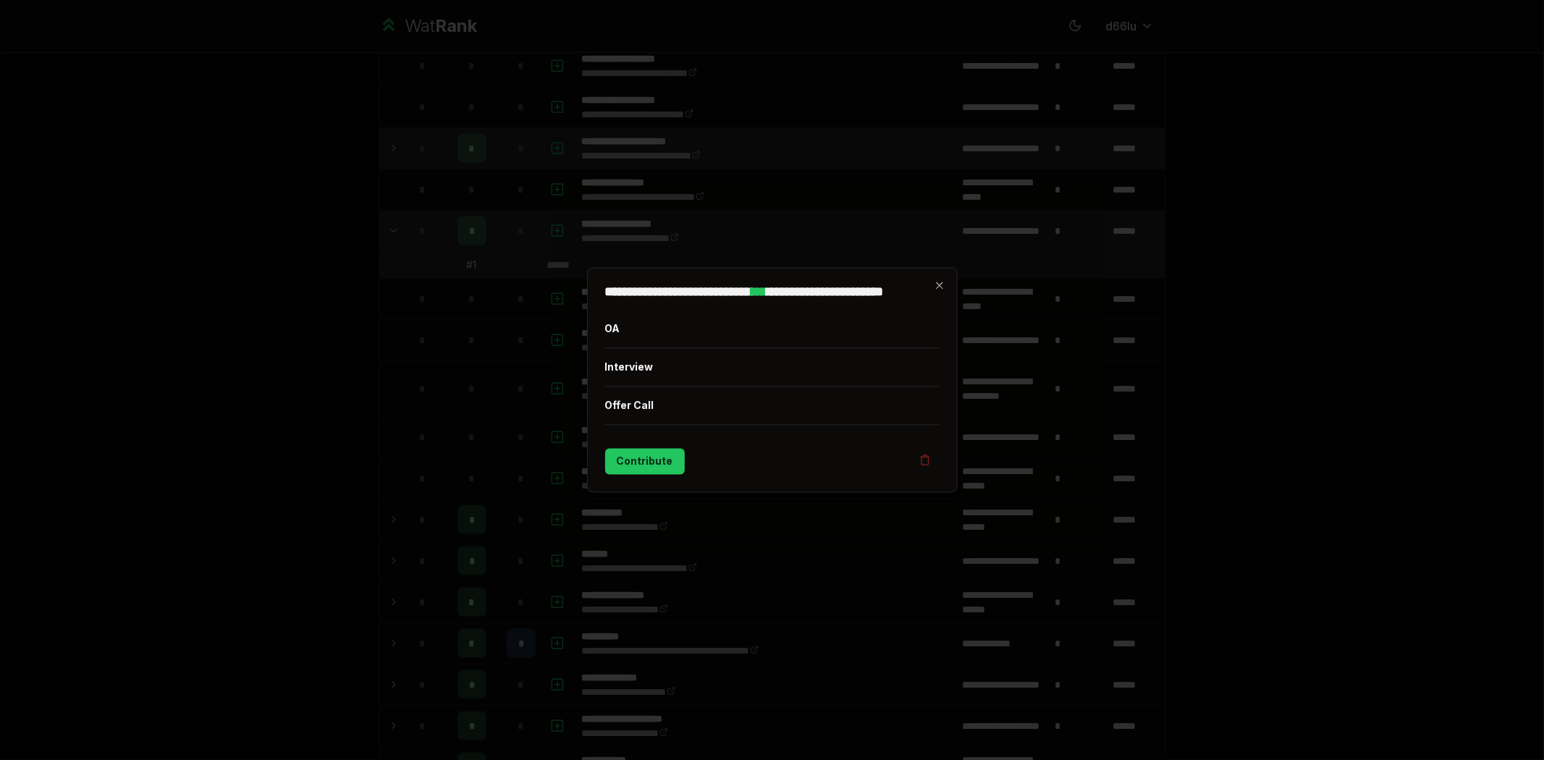
click at [551, 156] on div at bounding box center [772, 380] width 1544 height 760
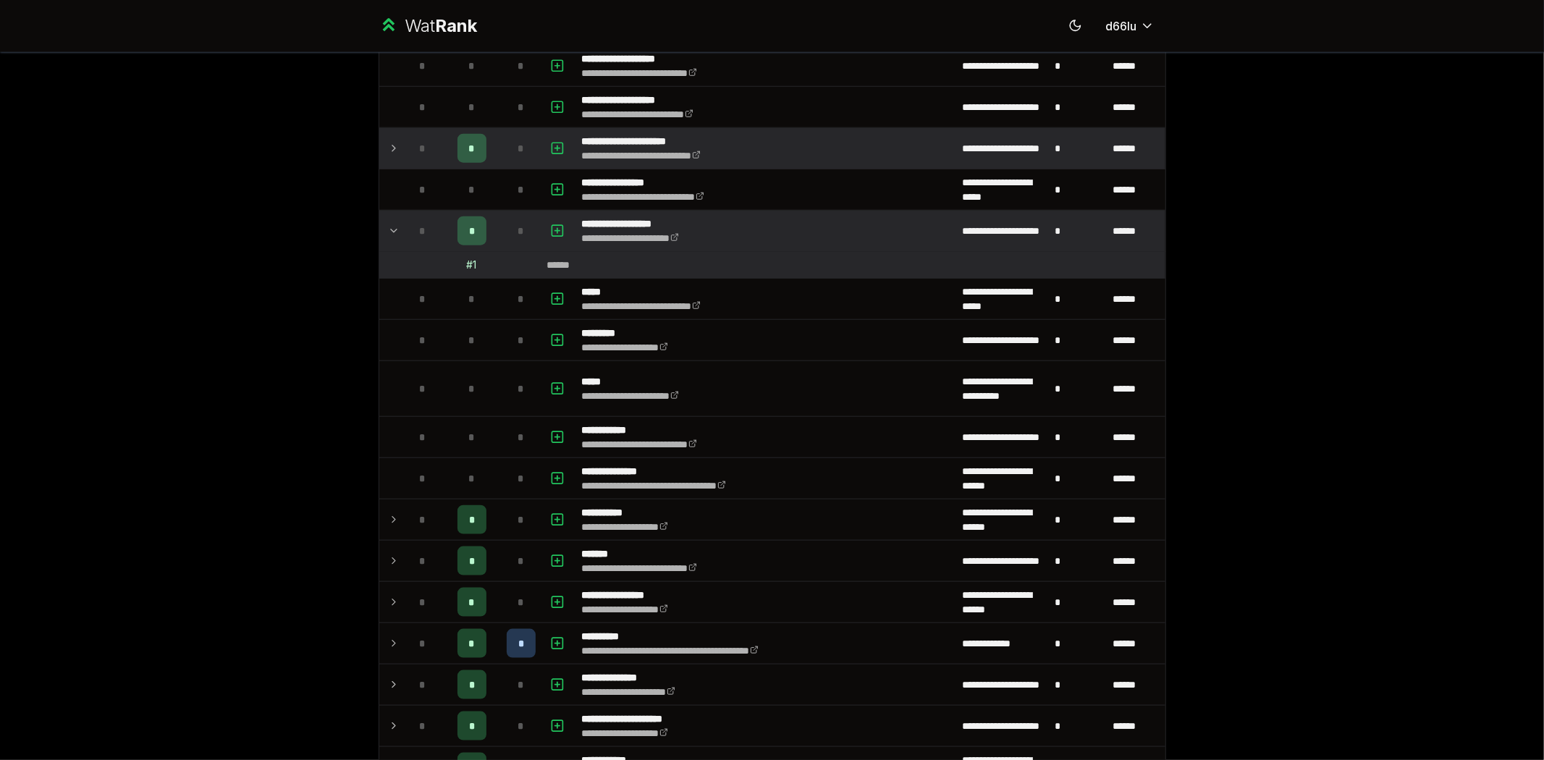
click at [501, 159] on td "*" at bounding box center [521, 148] width 41 height 41
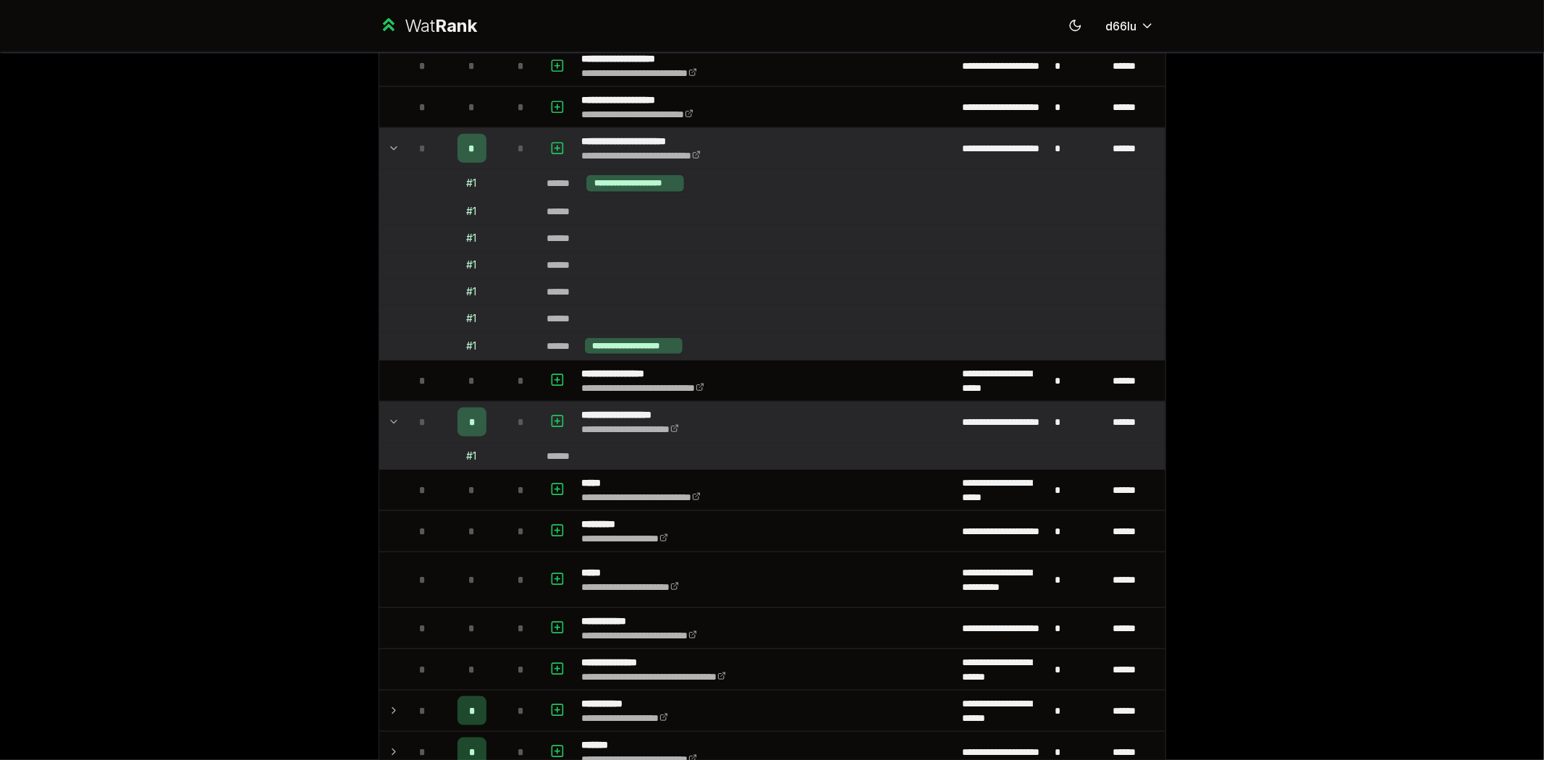
click at [501, 159] on td "*" at bounding box center [521, 148] width 41 height 41
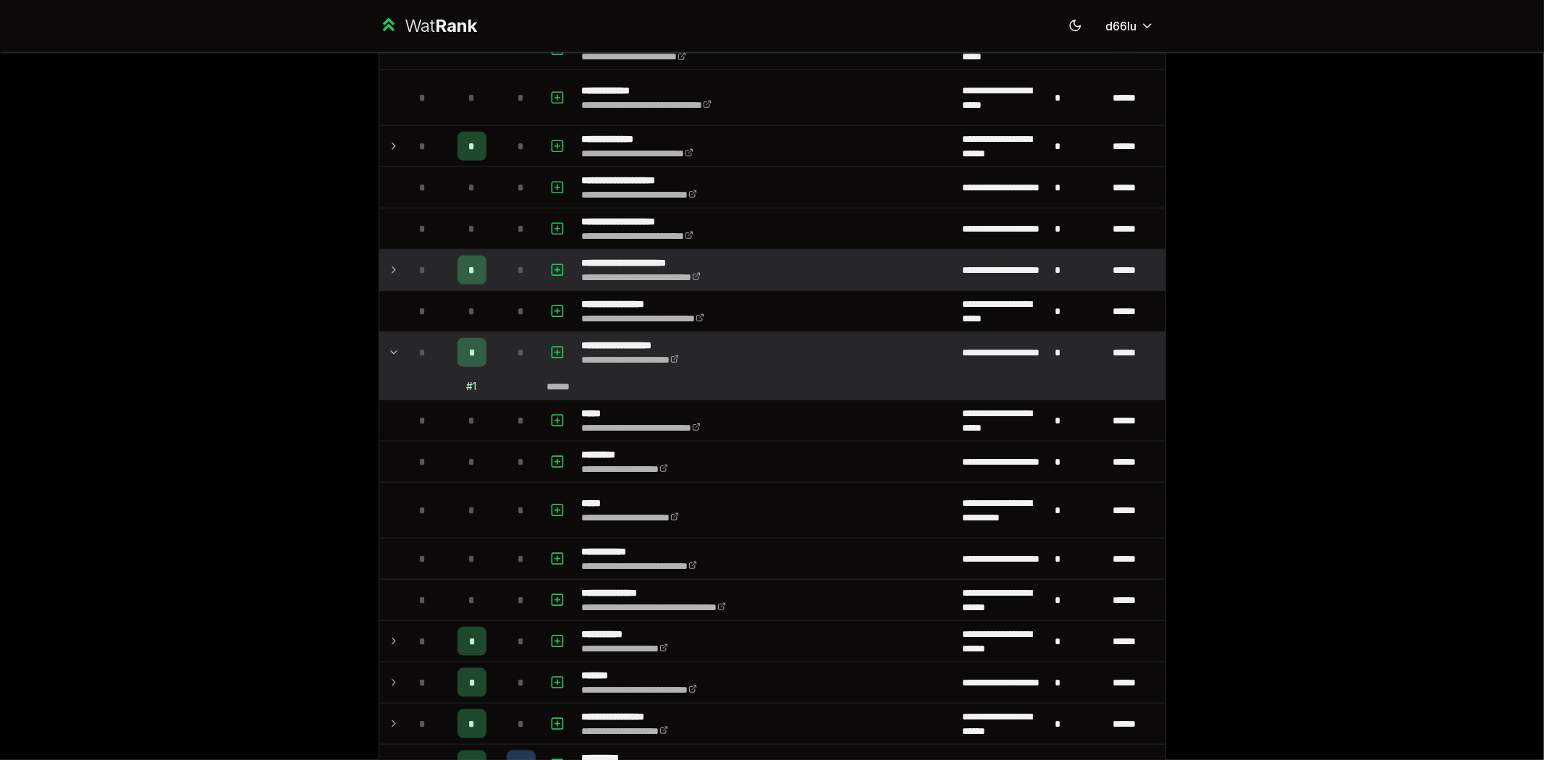
scroll to position [938, 0]
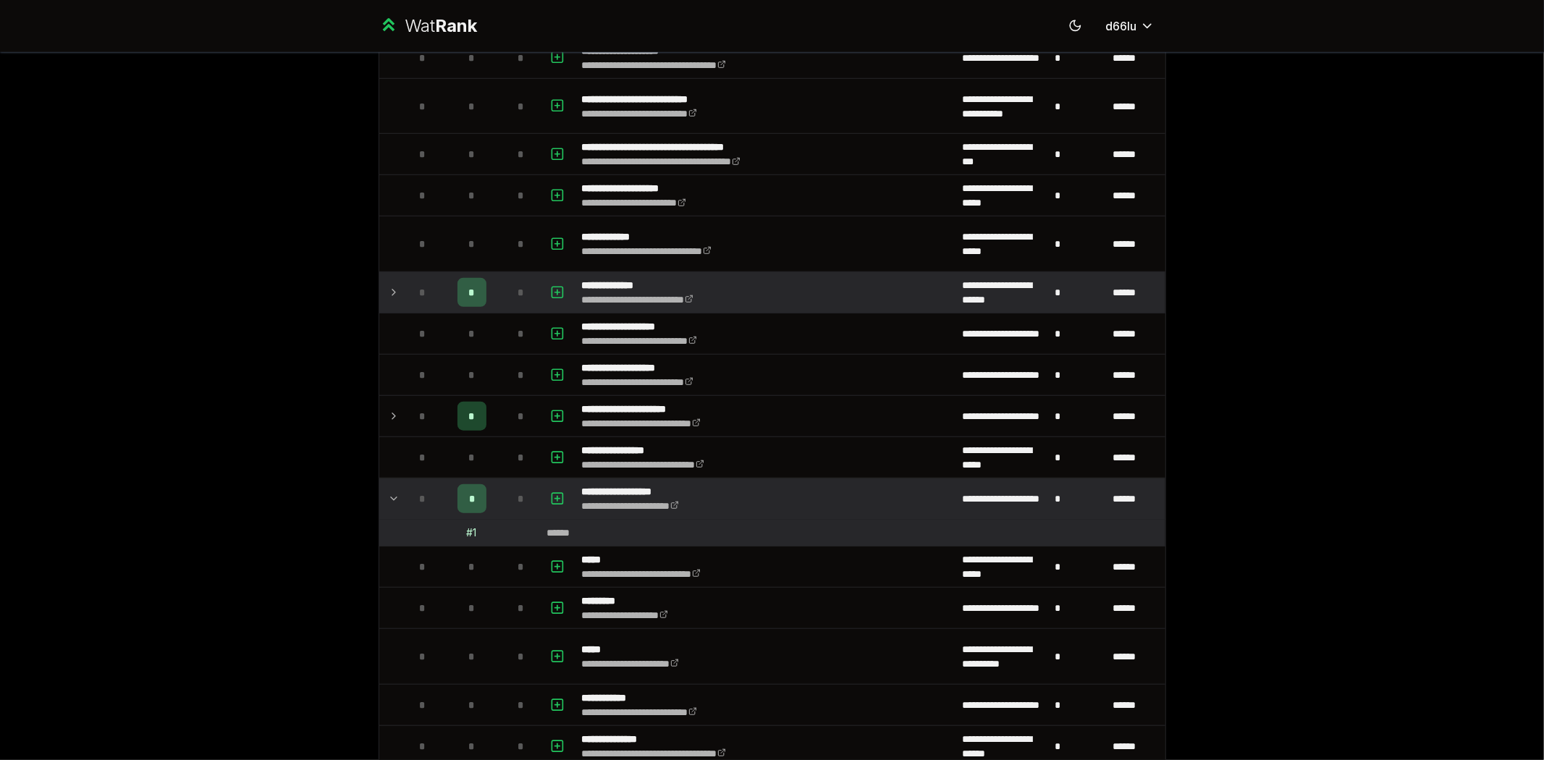
click at [517, 293] on span "*" at bounding box center [520, 292] width 7 height 14
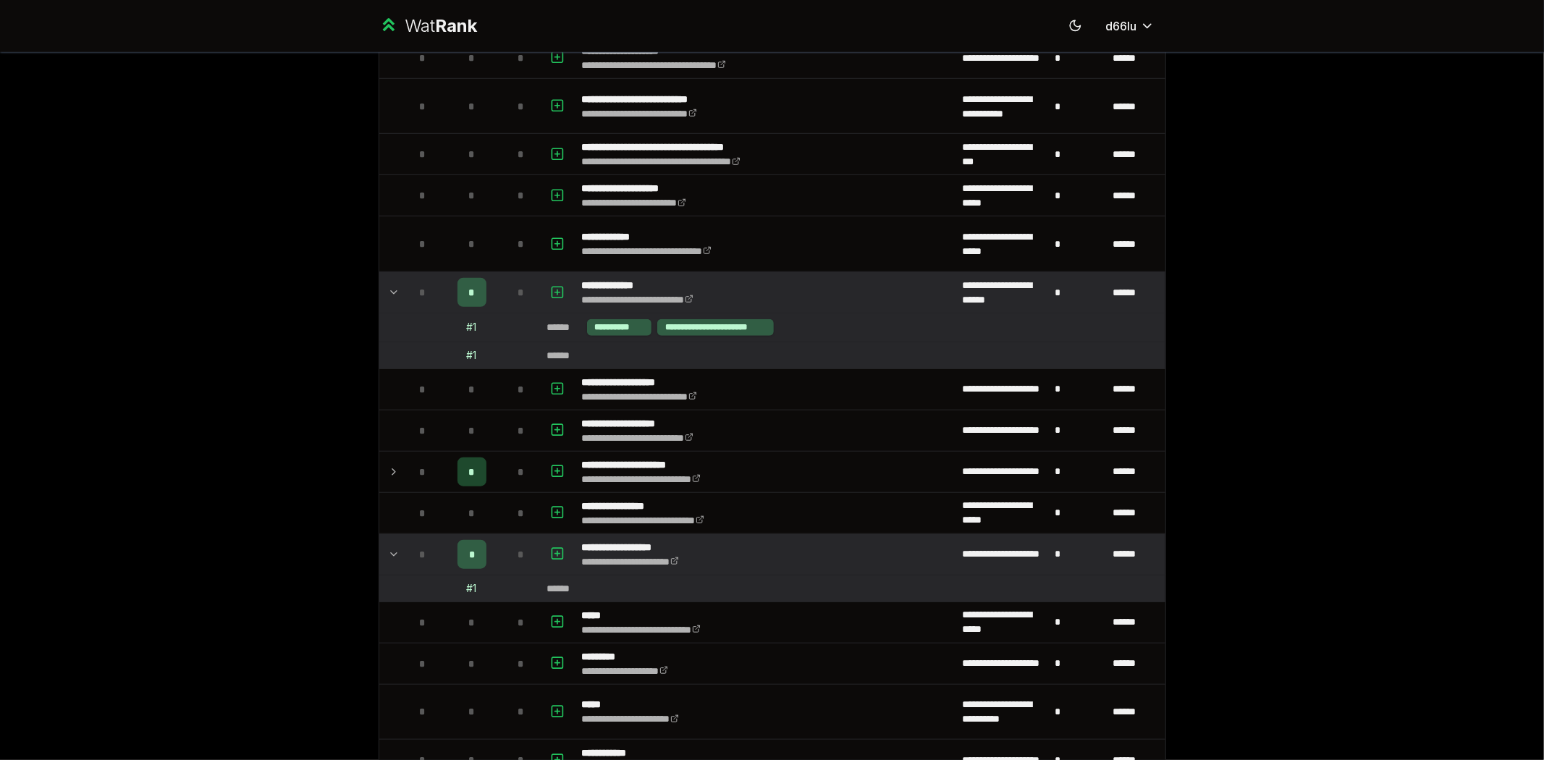
click at [517, 293] on span "*" at bounding box center [520, 292] width 7 height 14
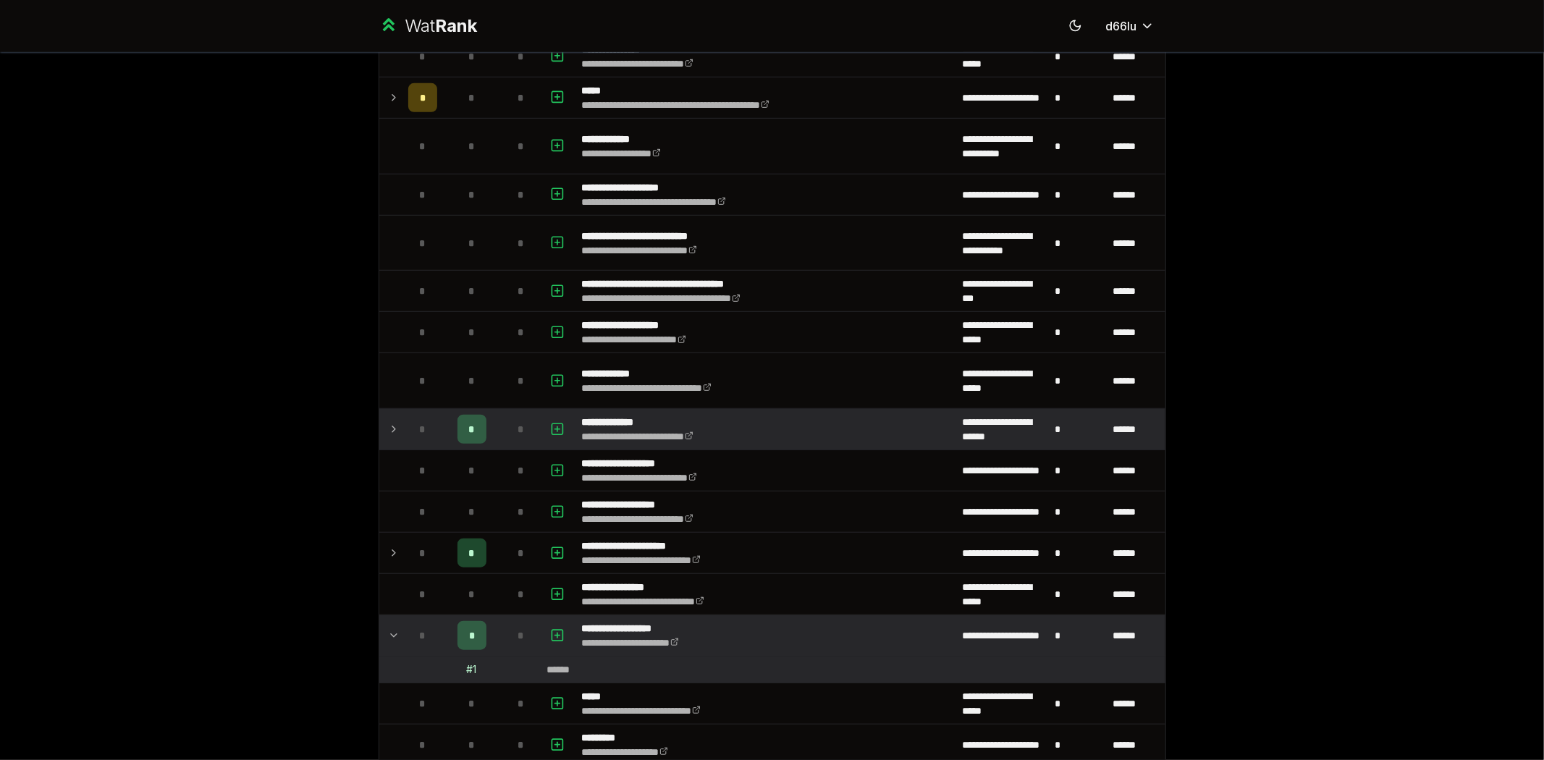
scroll to position [669, 0]
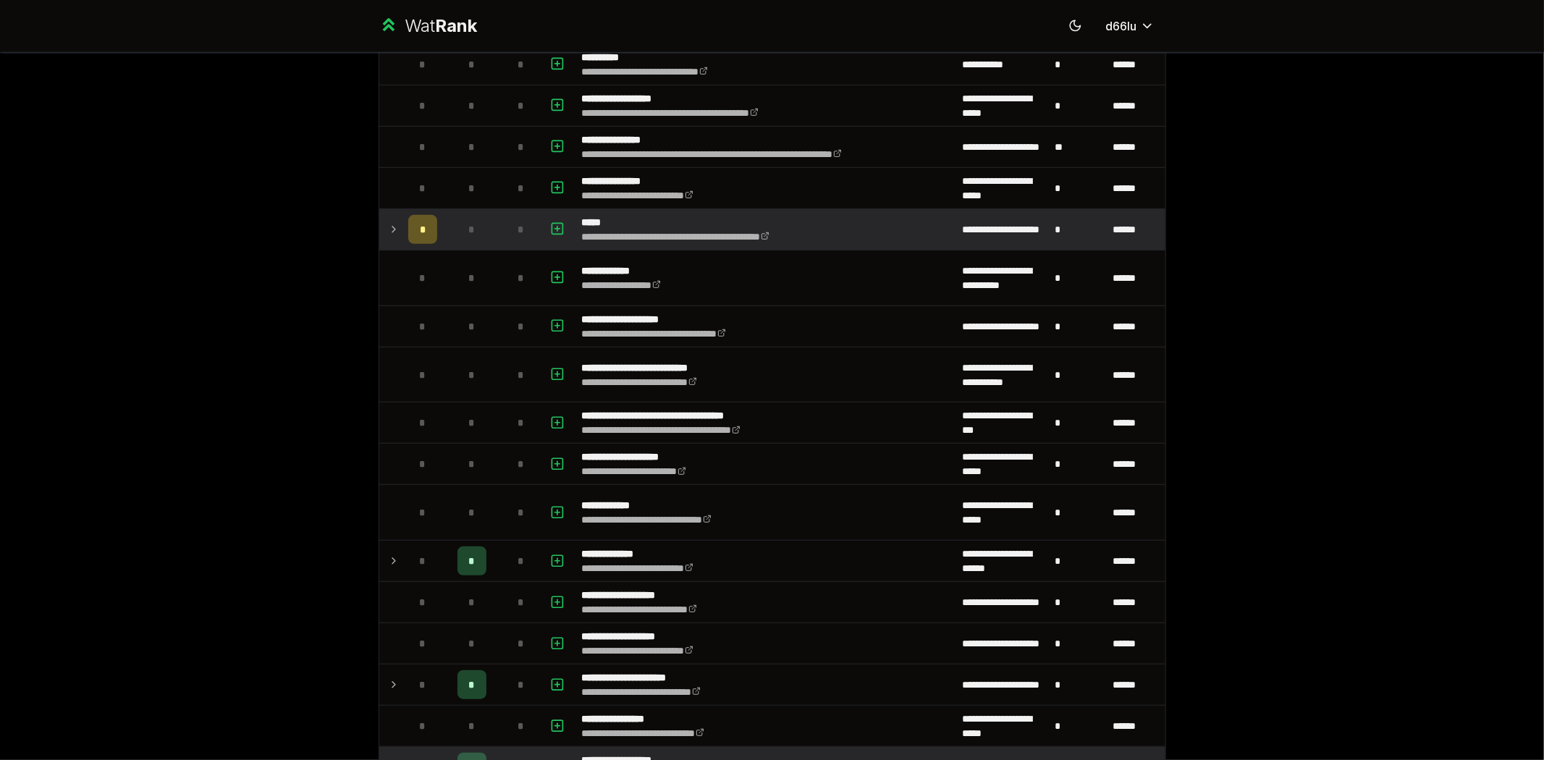
click at [517, 228] on span "*" at bounding box center [520, 229] width 7 height 14
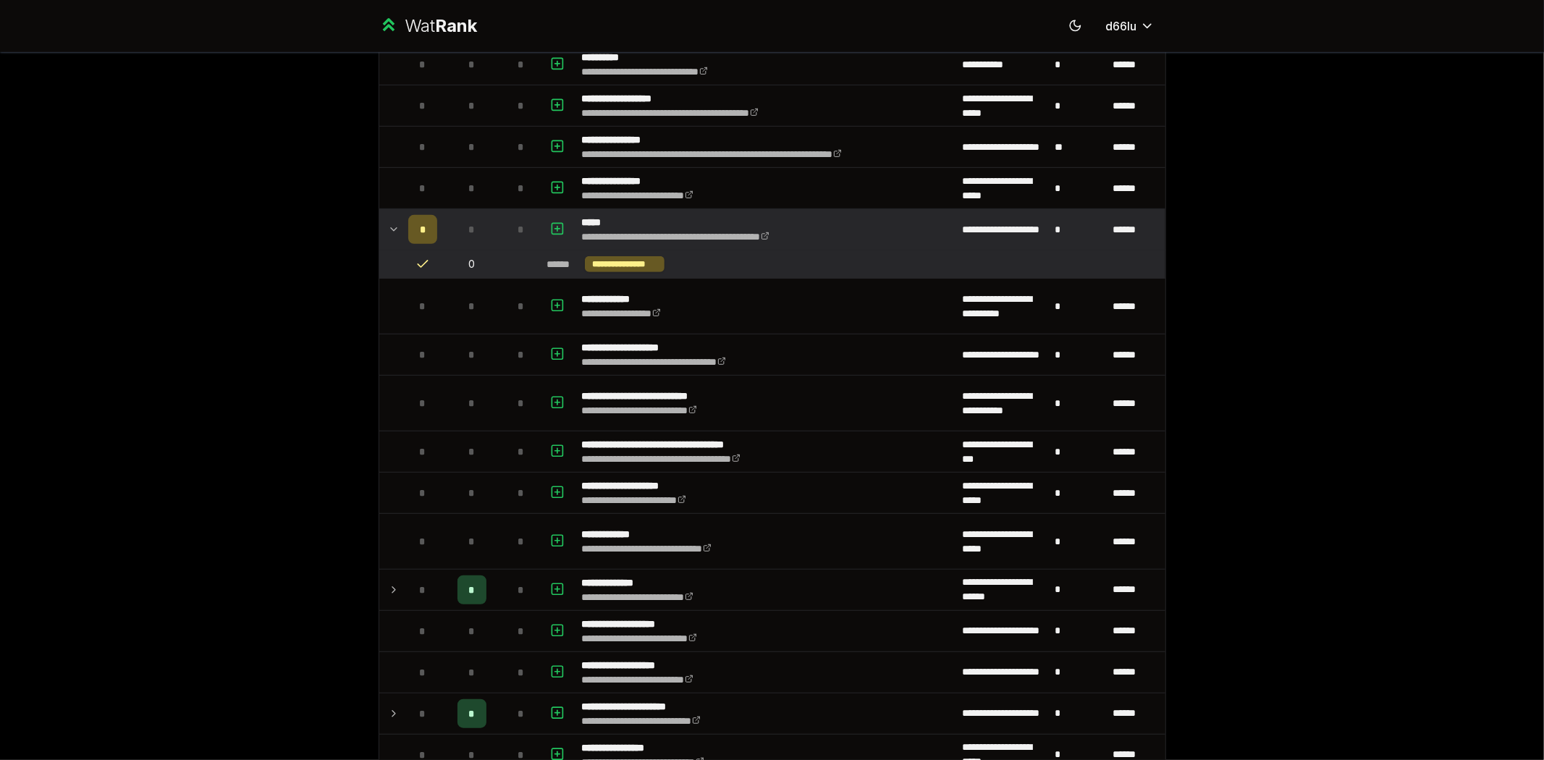
click at [517, 228] on span "*" at bounding box center [520, 229] width 7 height 14
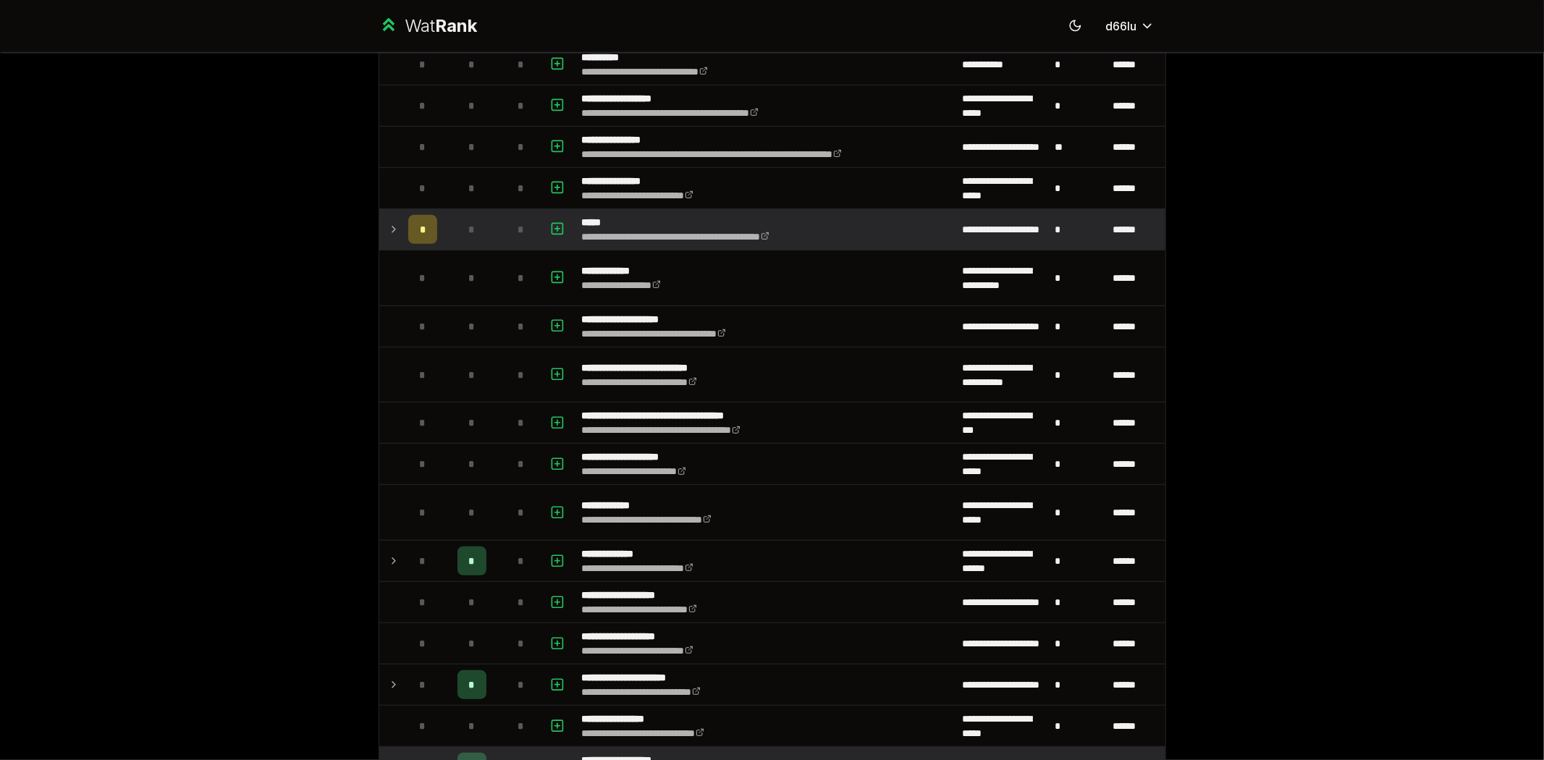
scroll to position [536, 0]
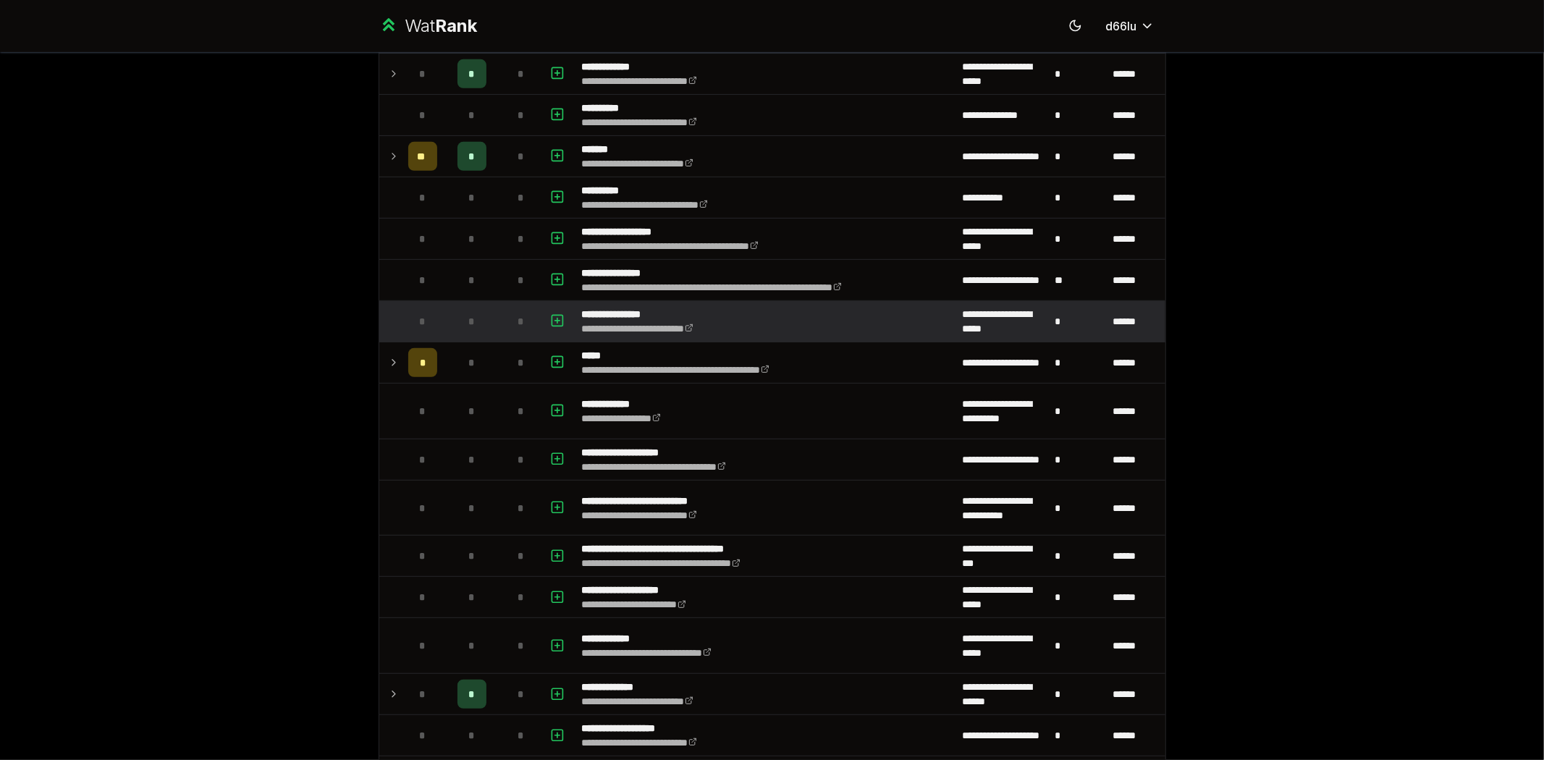
click at [521, 337] on td "*" at bounding box center [521, 321] width 41 height 41
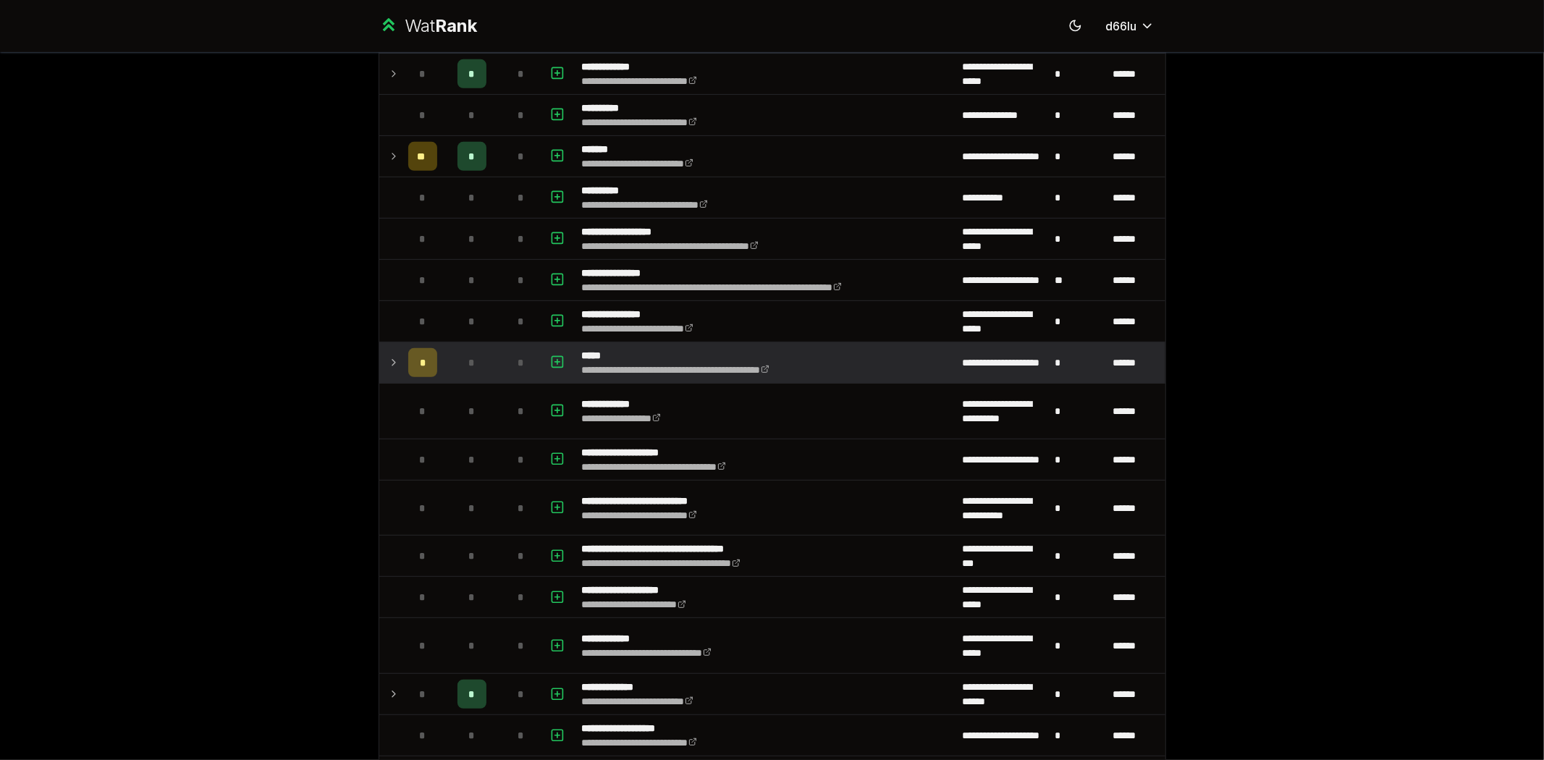
click at [507, 357] on div "*" at bounding box center [521, 362] width 29 height 29
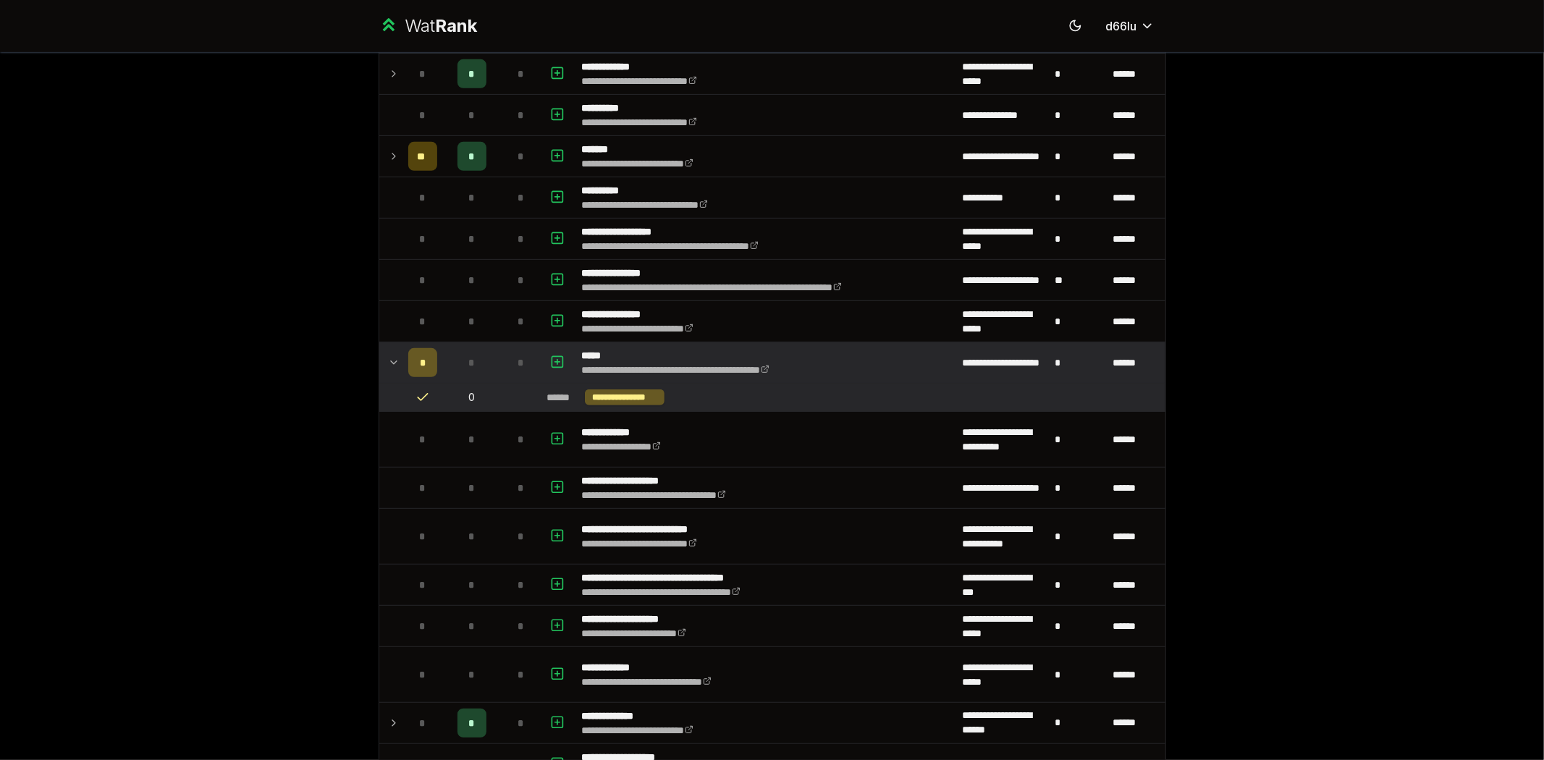
click at [507, 357] on div "*" at bounding box center [521, 362] width 29 height 29
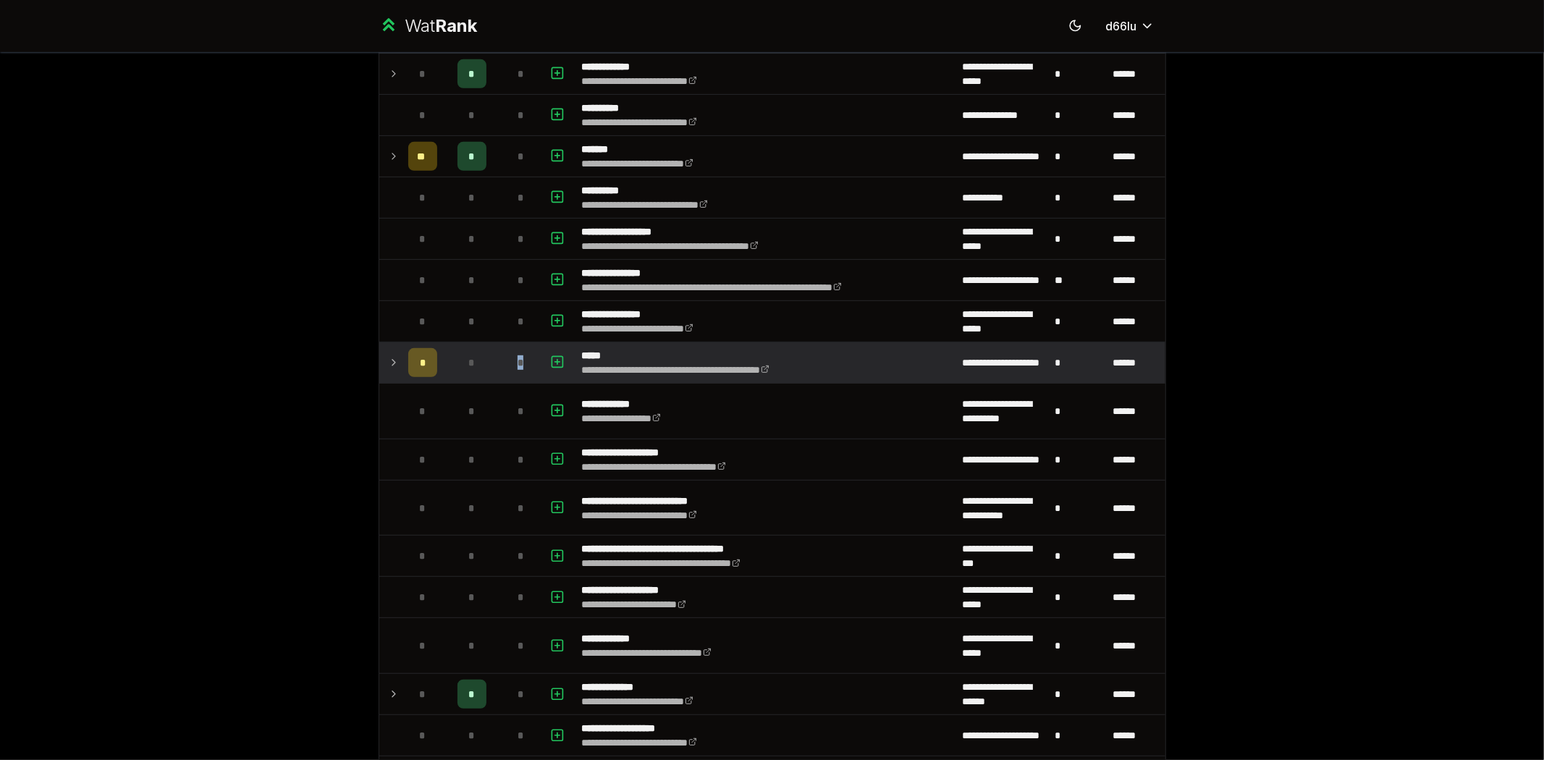
click at [507, 357] on div "*" at bounding box center [521, 362] width 29 height 29
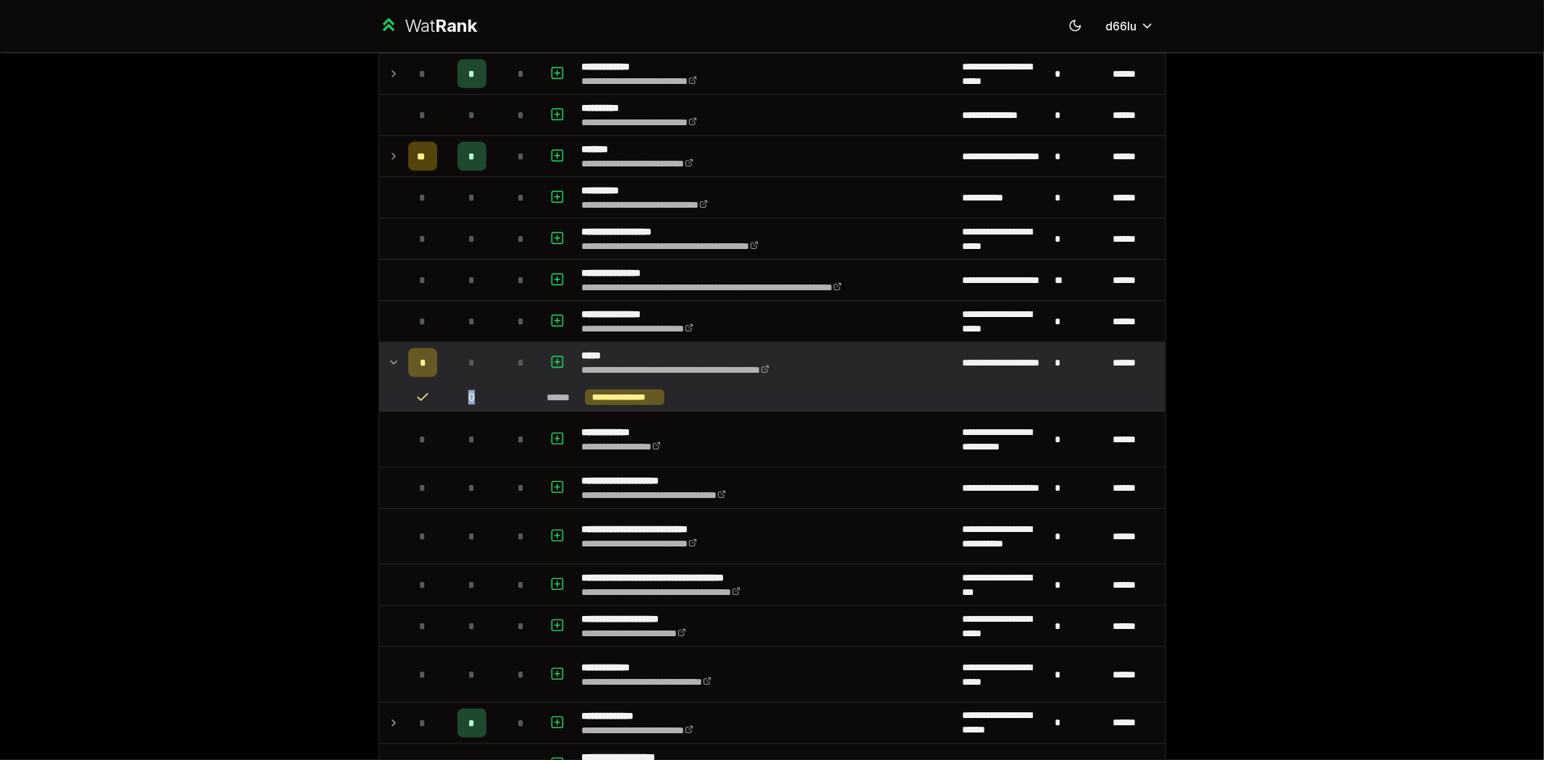
drag, startPoint x: 468, startPoint y: 397, endPoint x: 440, endPoint y: 399, distance: 28.3
click at [443, 399] on td "0" at bounding box center [472, 397] width 58 height 27
click at [460, 402] on td "0" at bounding box center [472, 397] width 58 height 27
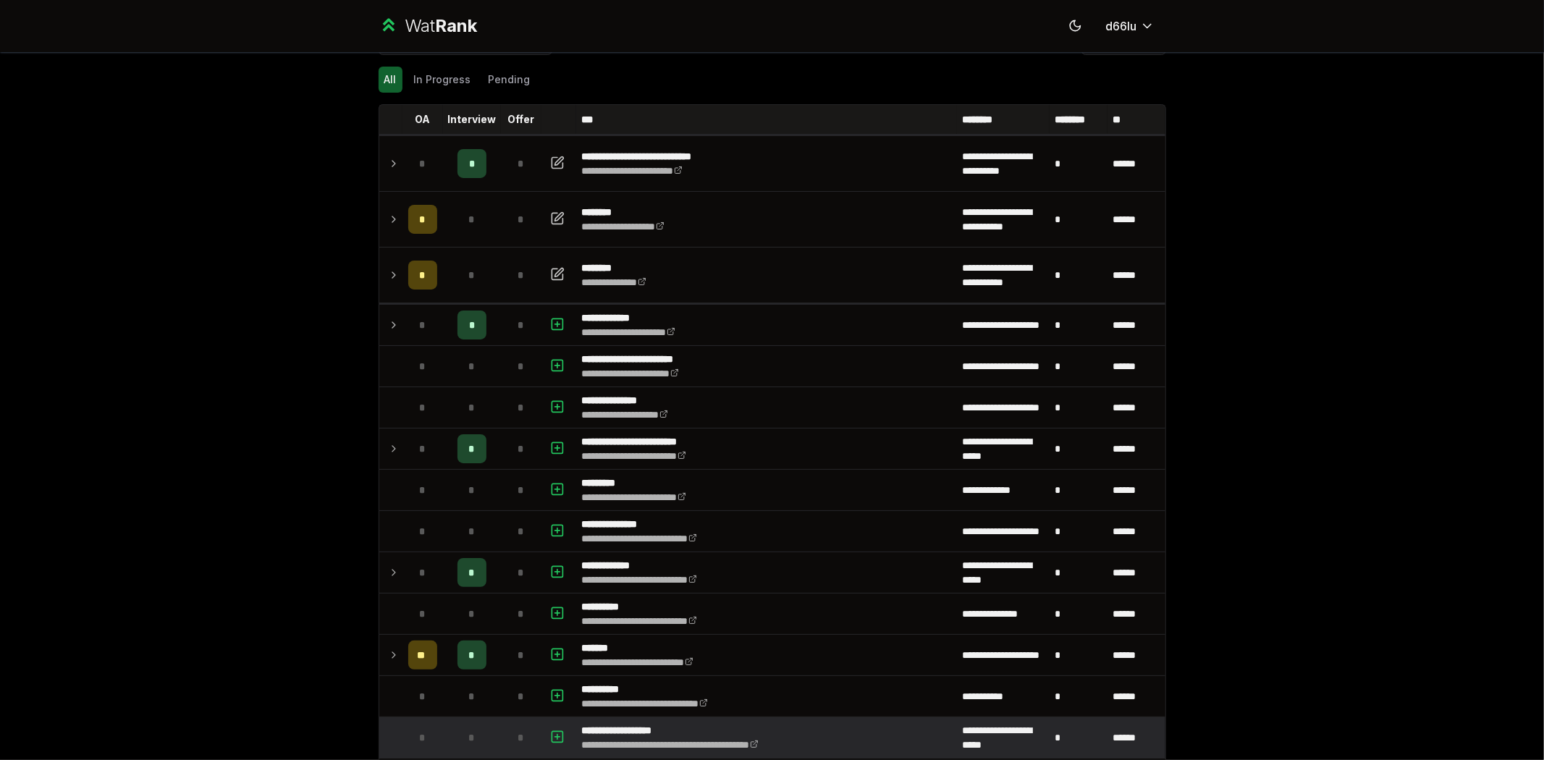
scroll to position [0, 0]
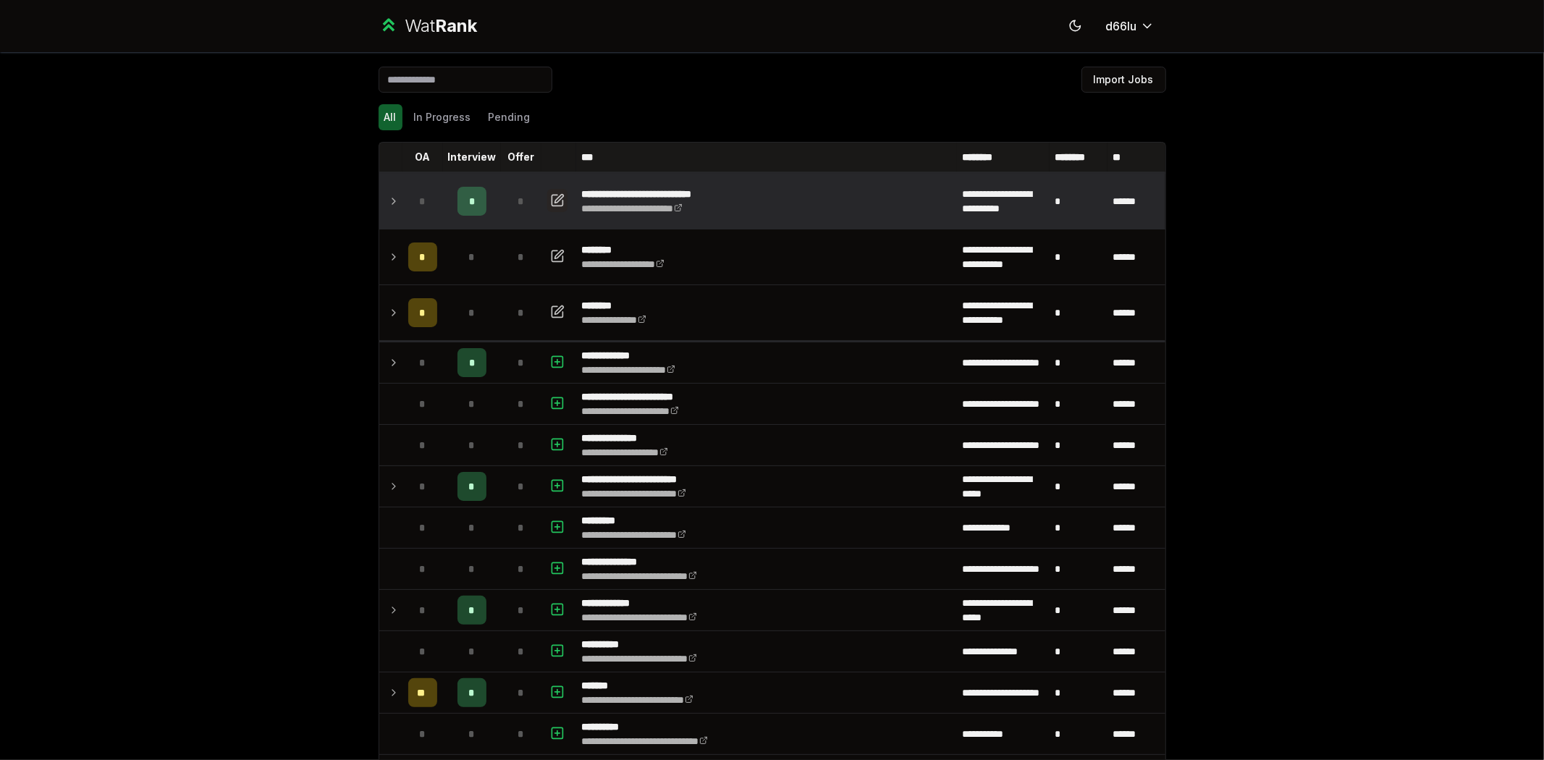
click at [551, 198] on icon "button" at bounding box center [556, 200] width 11 height 11
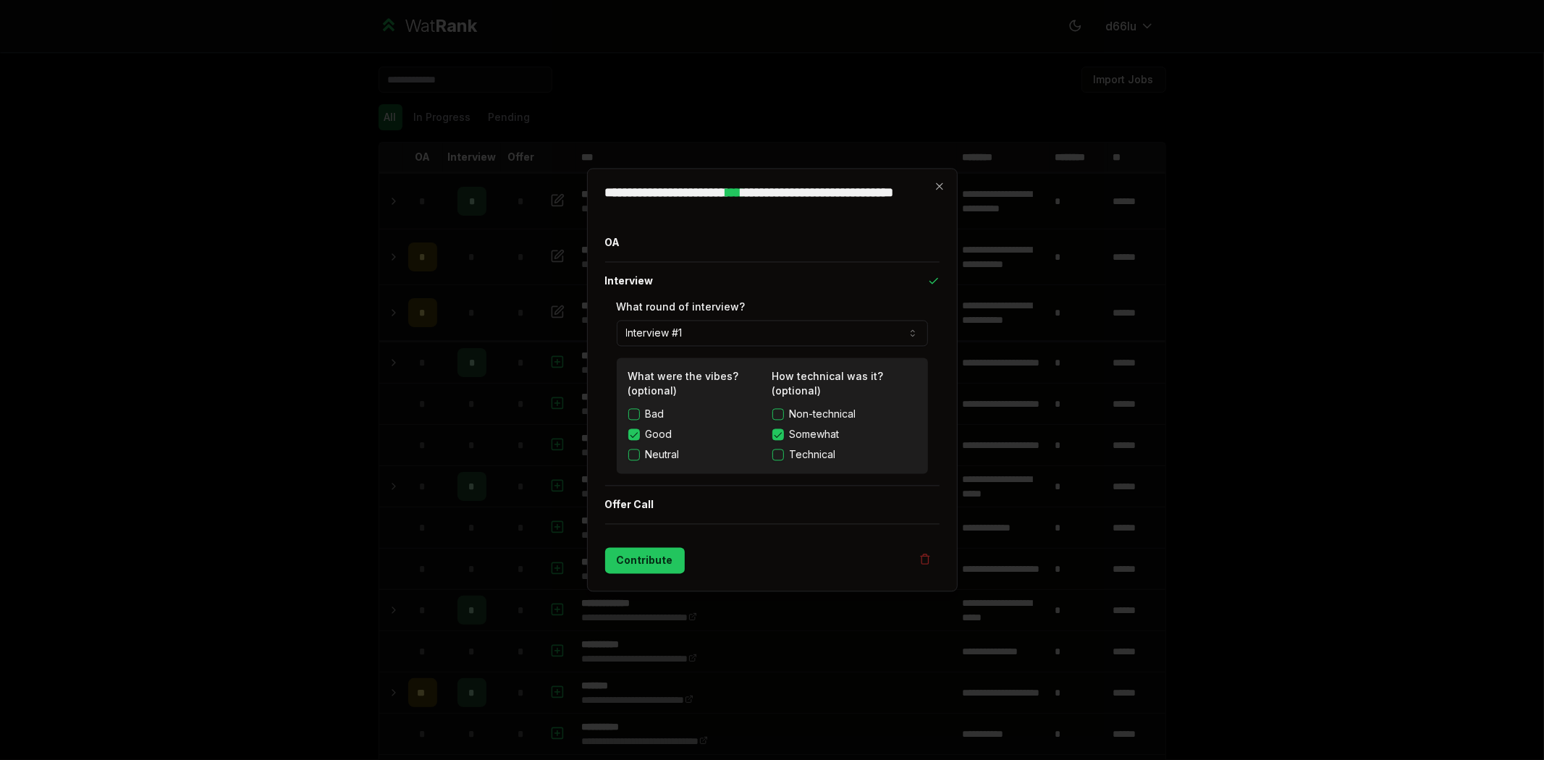
click at [488, 444] on div at bounding box center [772, 380] width 1544 height 760
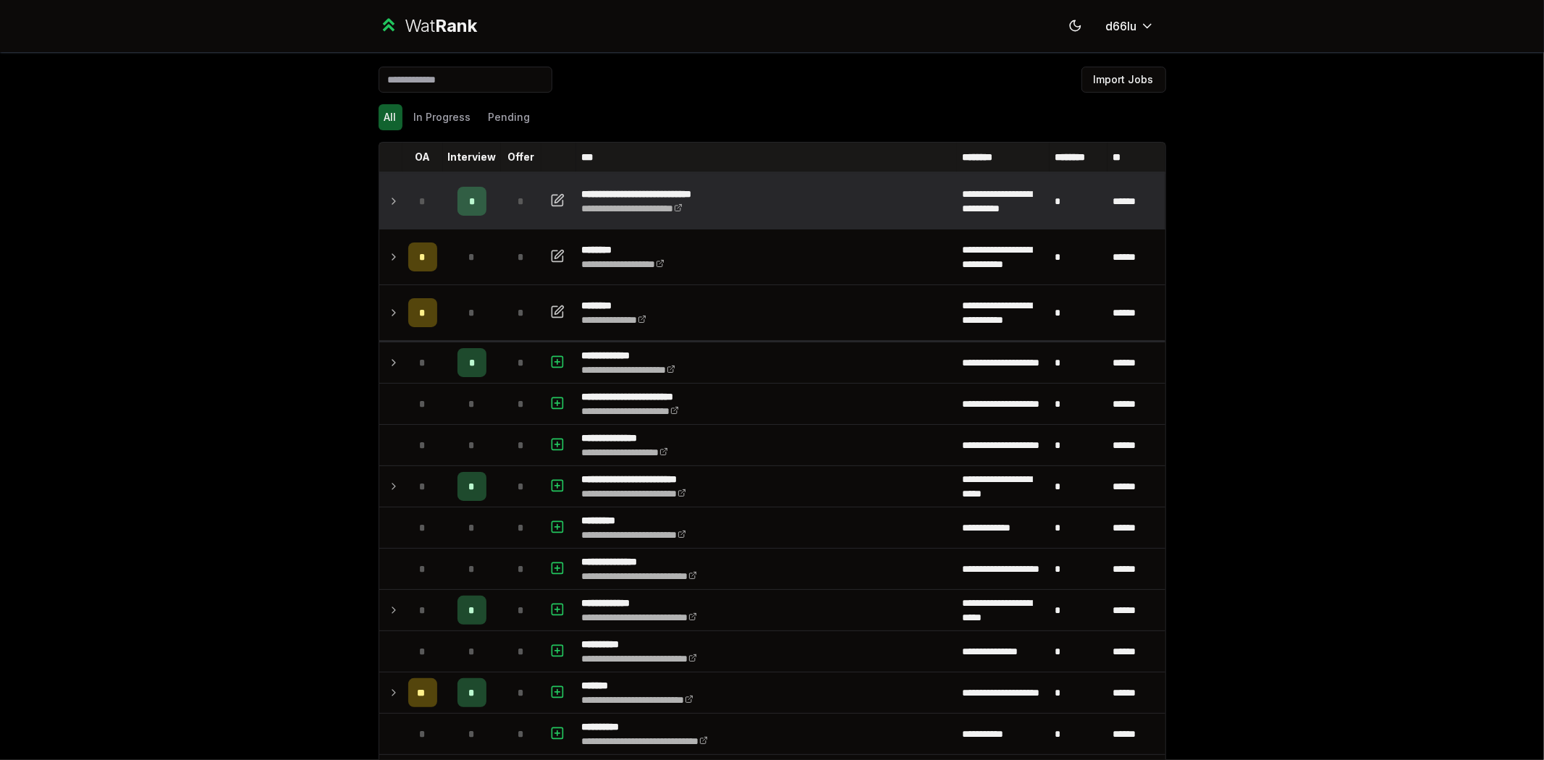
click at [402, 196] on td "*" at bounding box center [422, 201] width 41 height 55
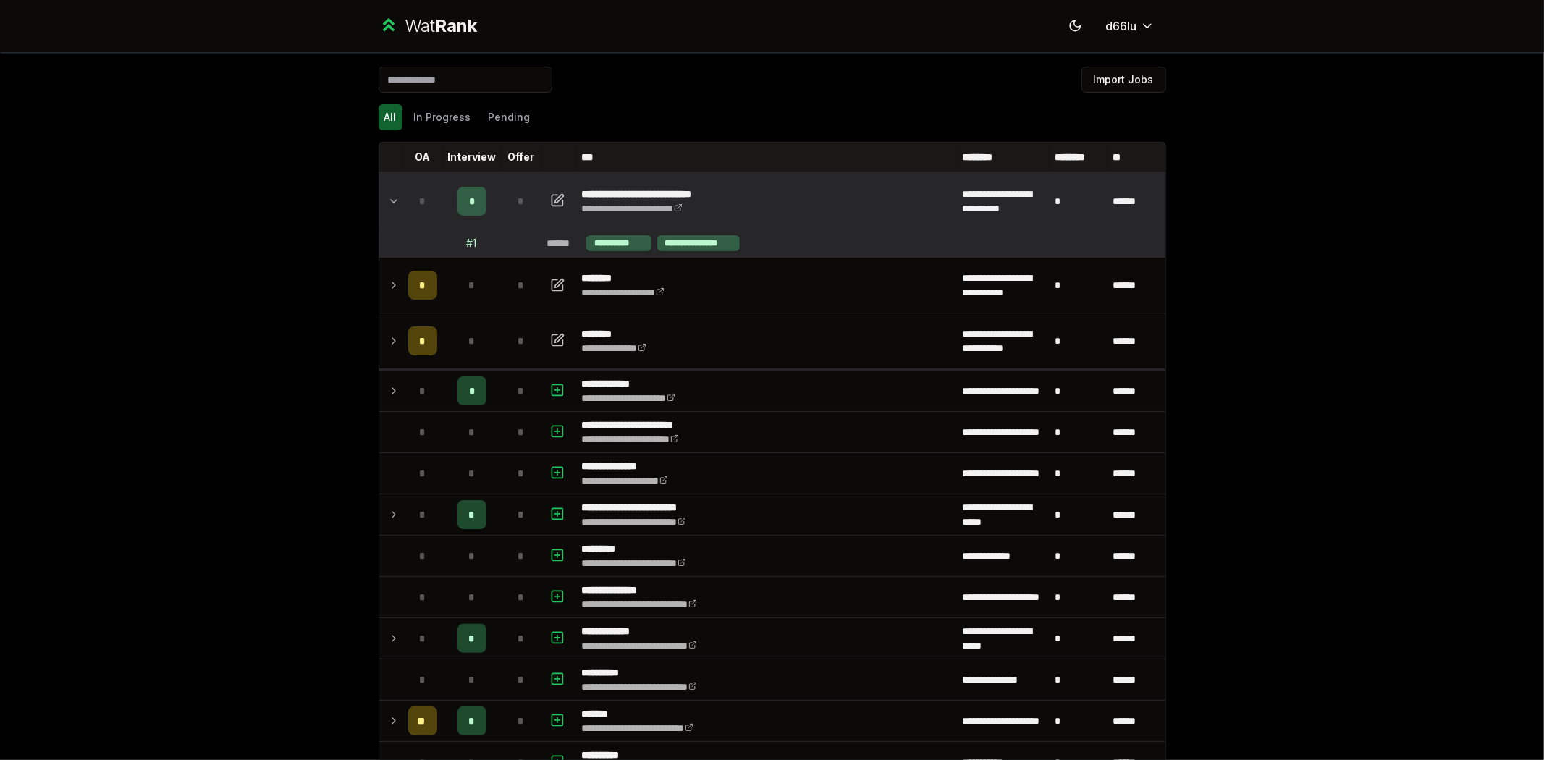
click at [562, 203] on td at bounding box center [558, 201] width 35 height 55
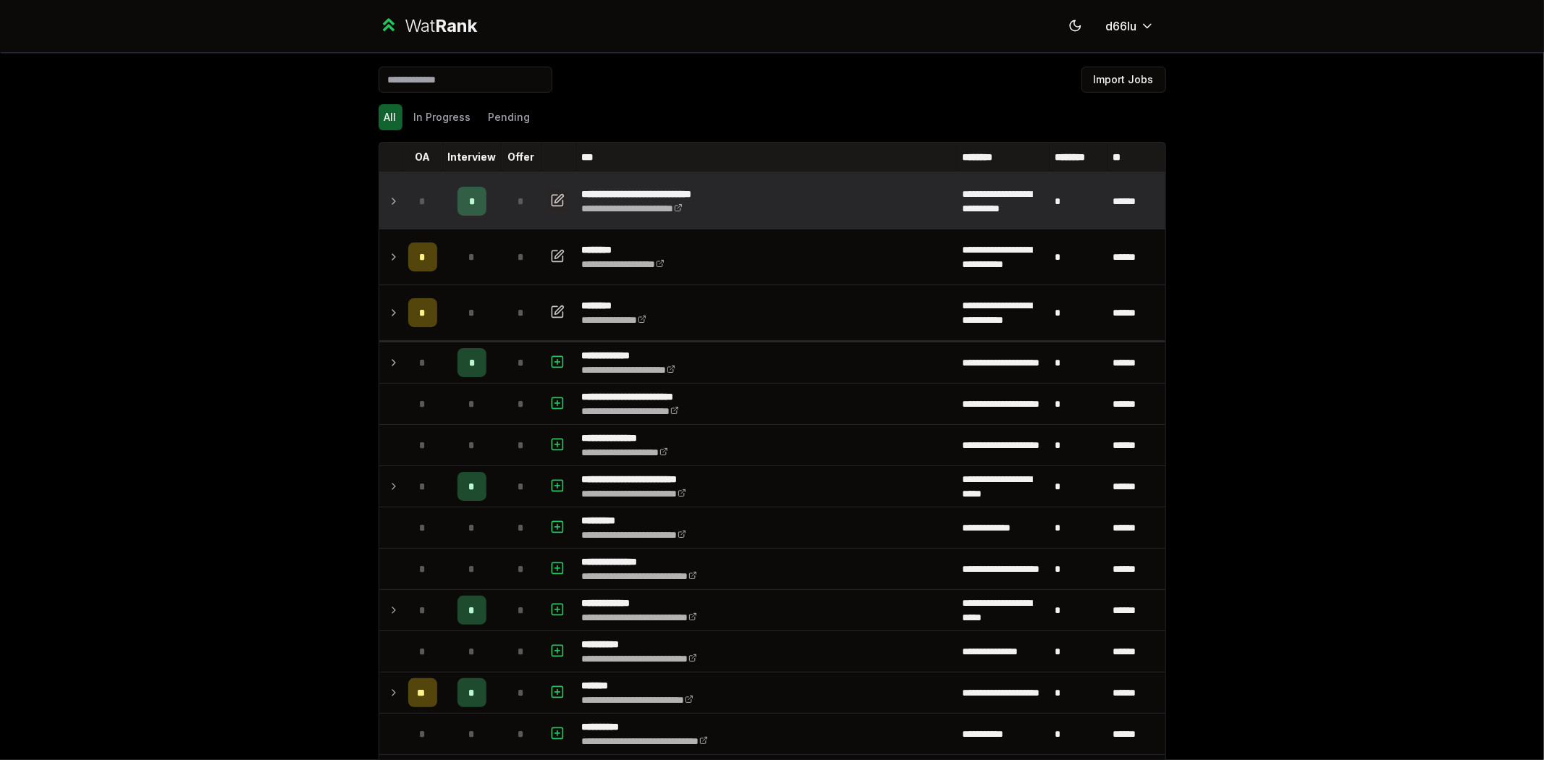
click at [554, 198] on icon "button" at bounding box center [558, 199] width 9 height 9
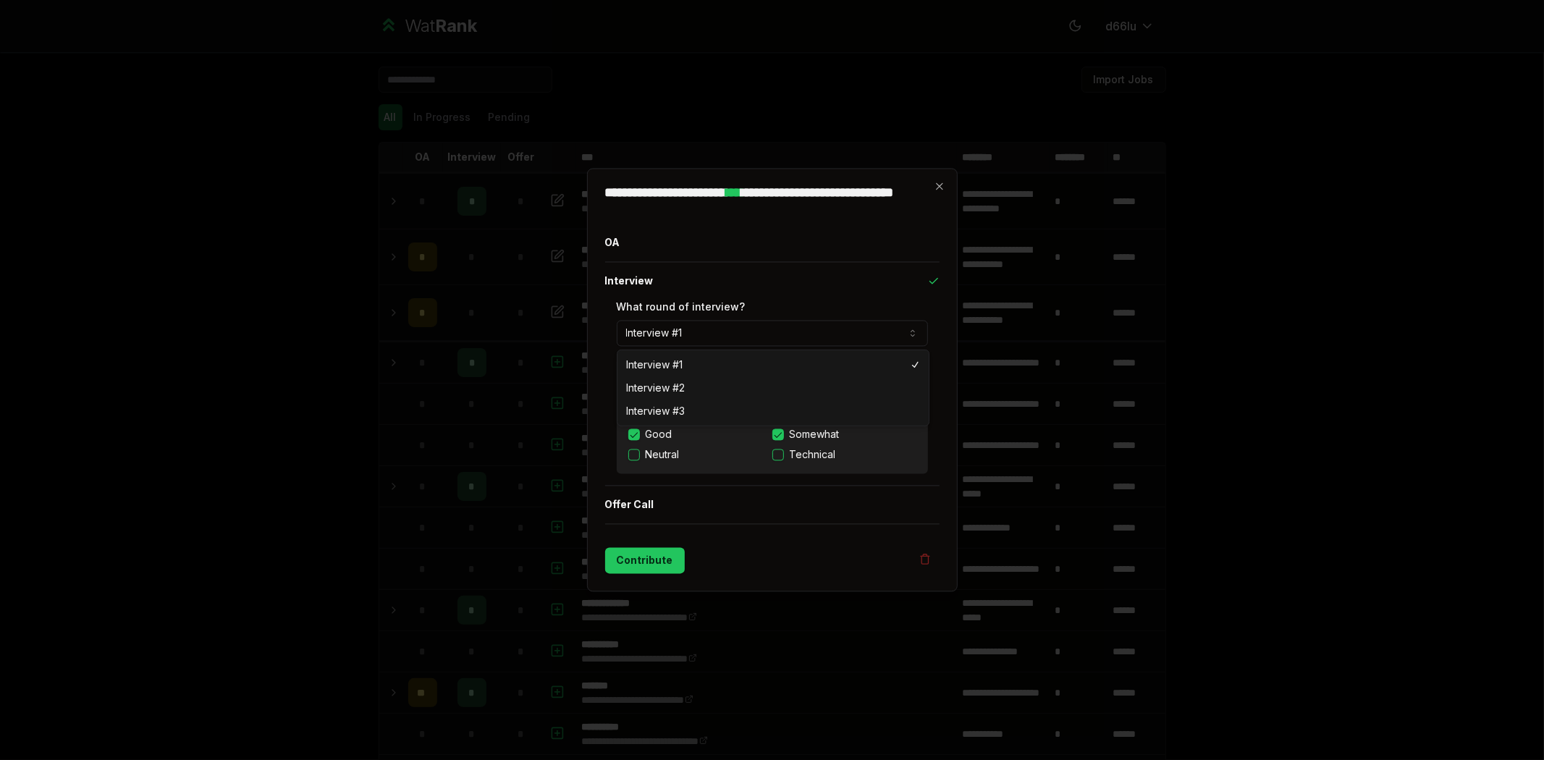
click at [710, 330] on button "Interview #1" at bounding box center [772, 334] width 311 height 26
click at [695, 324] on button "Interview #1" at bounding box center [772, 334] width 311 height 26
click at [601, 333] on div "**********" at bounding box center [772, 380] width 371 height 423
click at [617, 328] on button "Interview #1" at bounding box center [772, 334] width 311 height 26
click at [1046, 596] on div at bounding box center [772, 380] width 1544 height 760
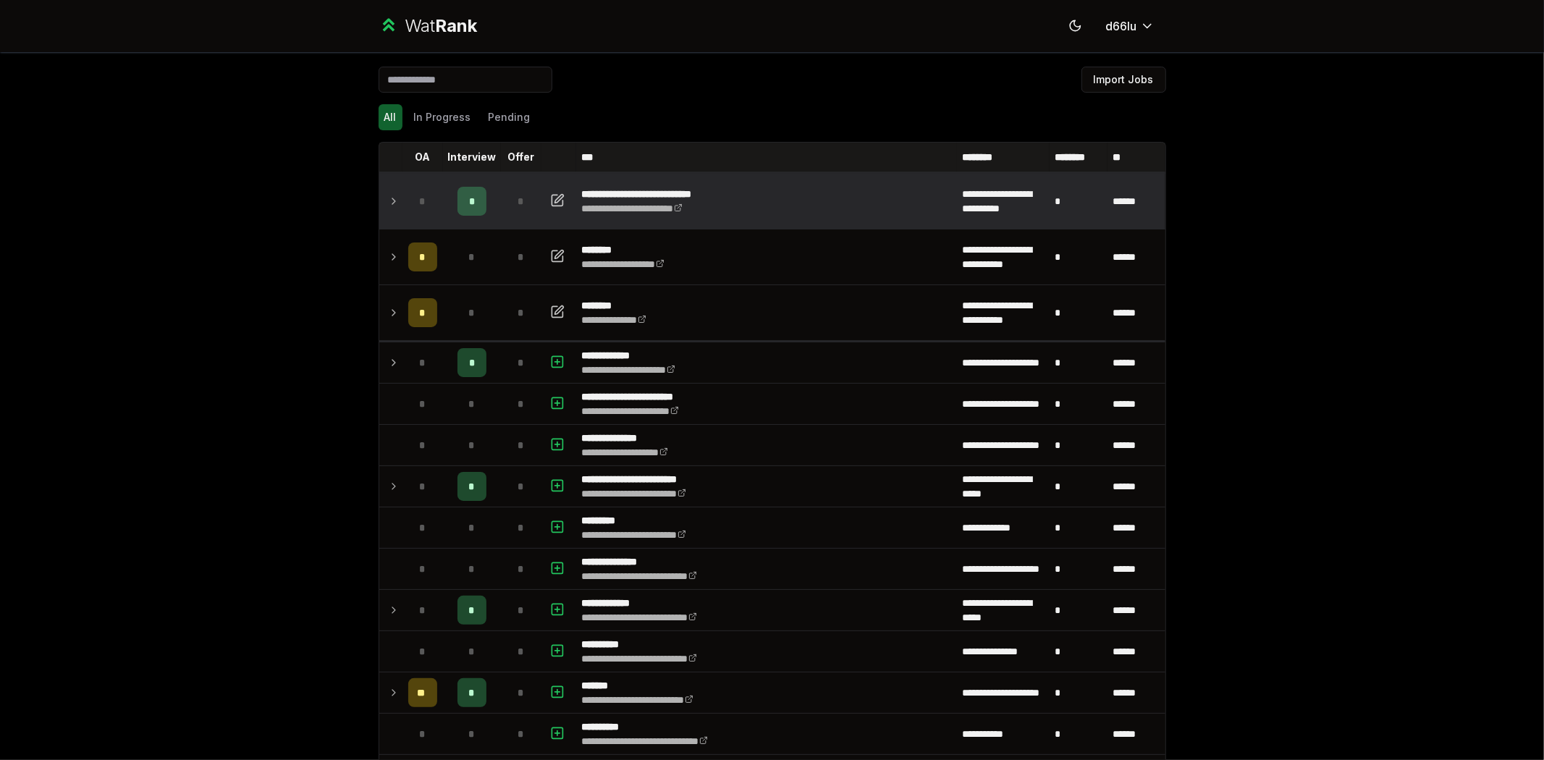
click at [812, 190] on td "**********" at bounding box center [766, 201] width 381 height 55
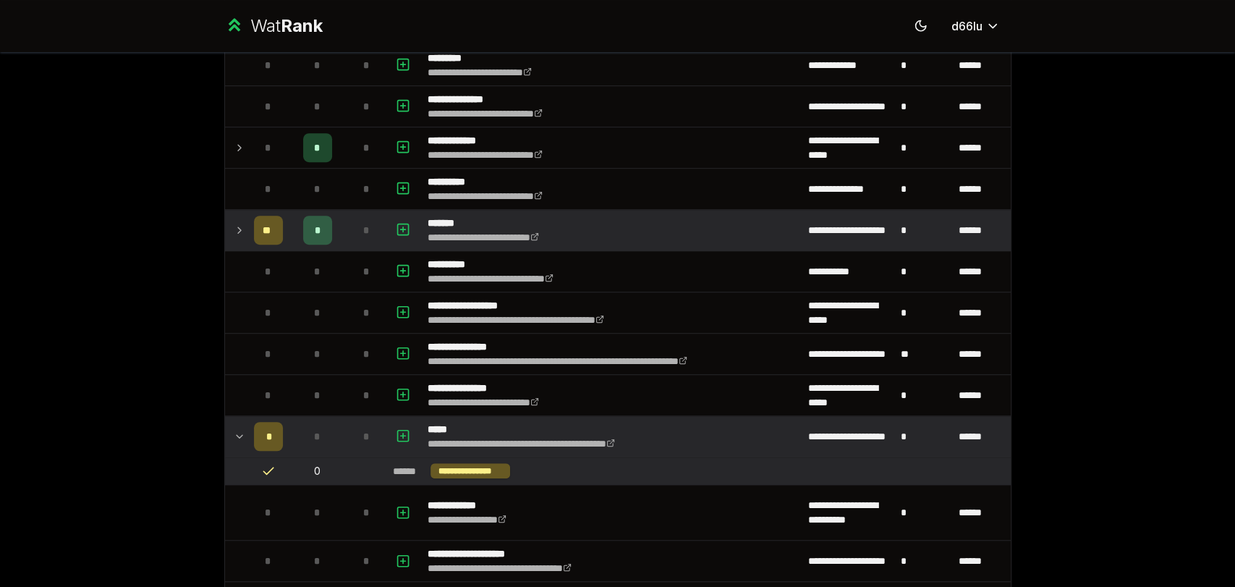
scroll to position [536, 0]
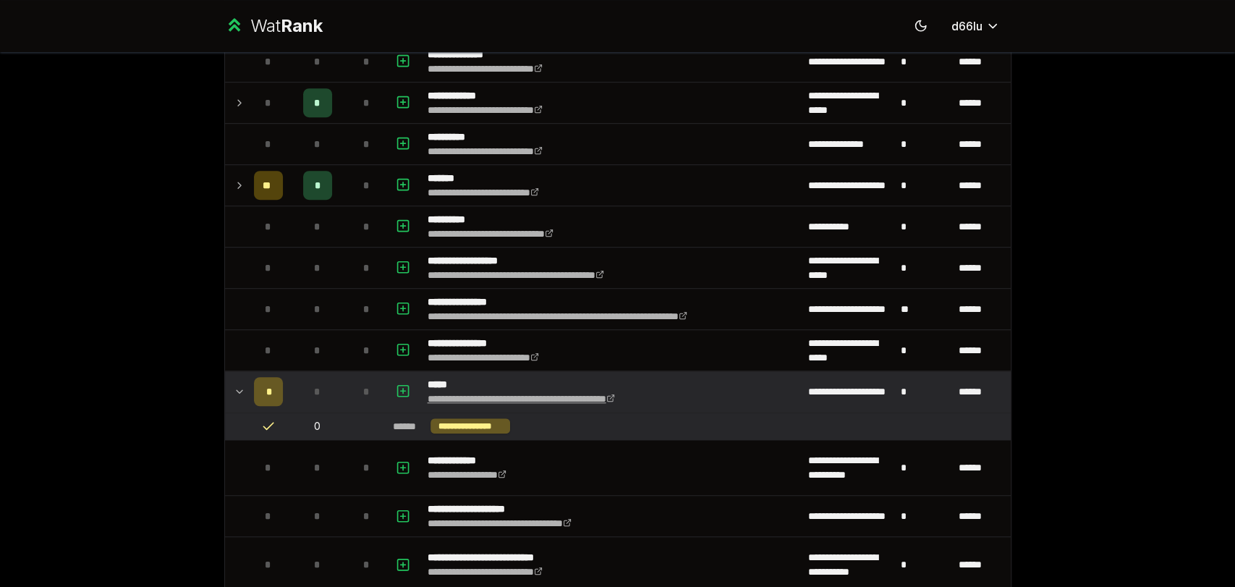
click at [554, 401] on link "**********" at bounding box center [521, 399] width 187 height 10
